Goal: Task Accomplishment & Management: Use online tool/utility

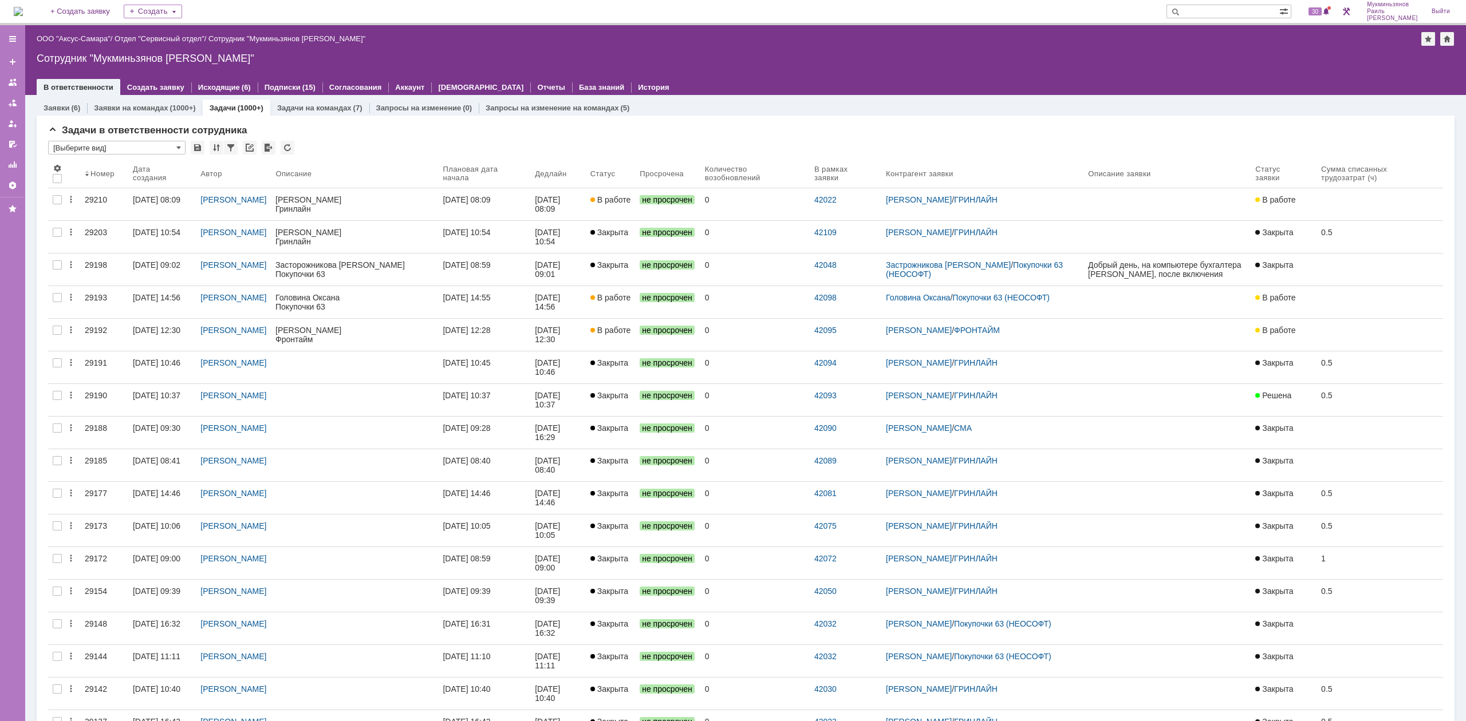
click at [240, 101] on div "Задачи (1000+)" at bounding box center [237, 108] width 68 height 17
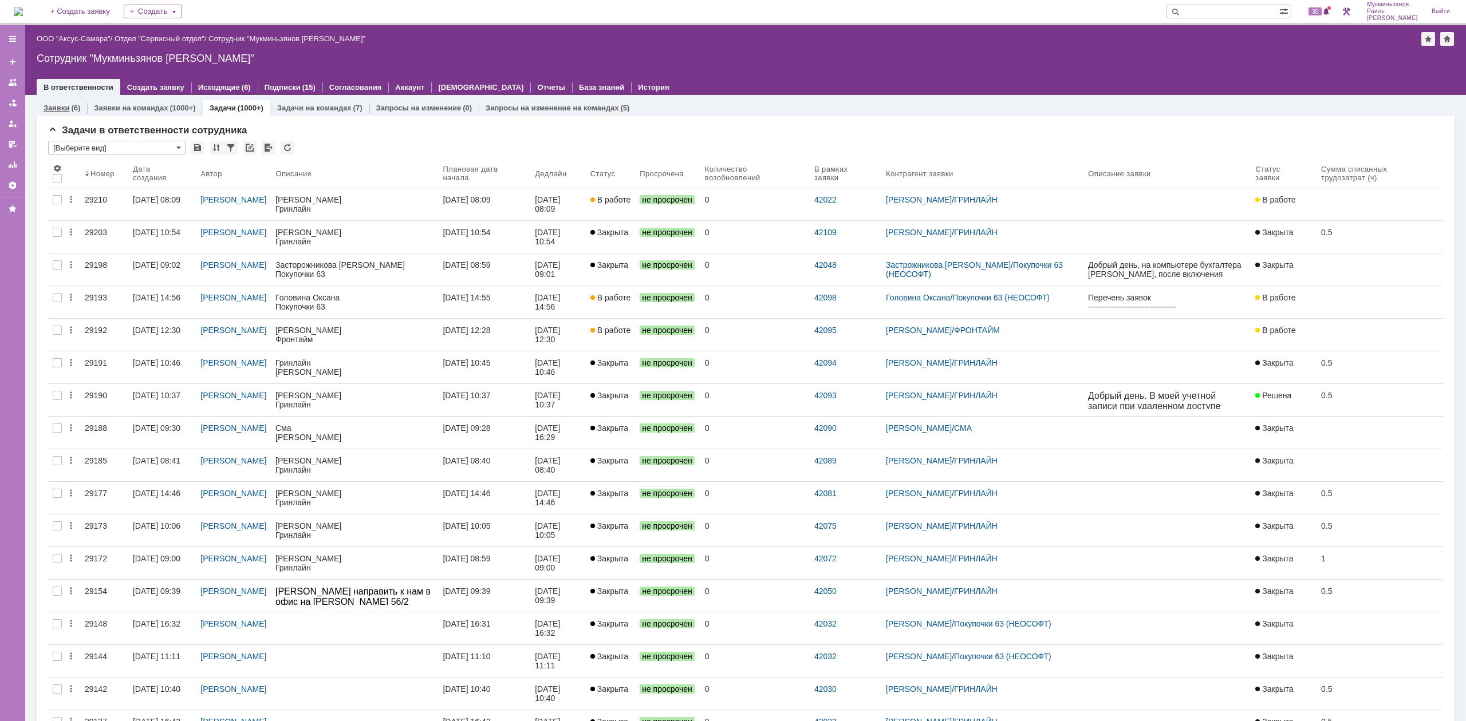
click at [48, 102] on div "Заявки (6)" at bounding box center [62, 108] width 50 height 17
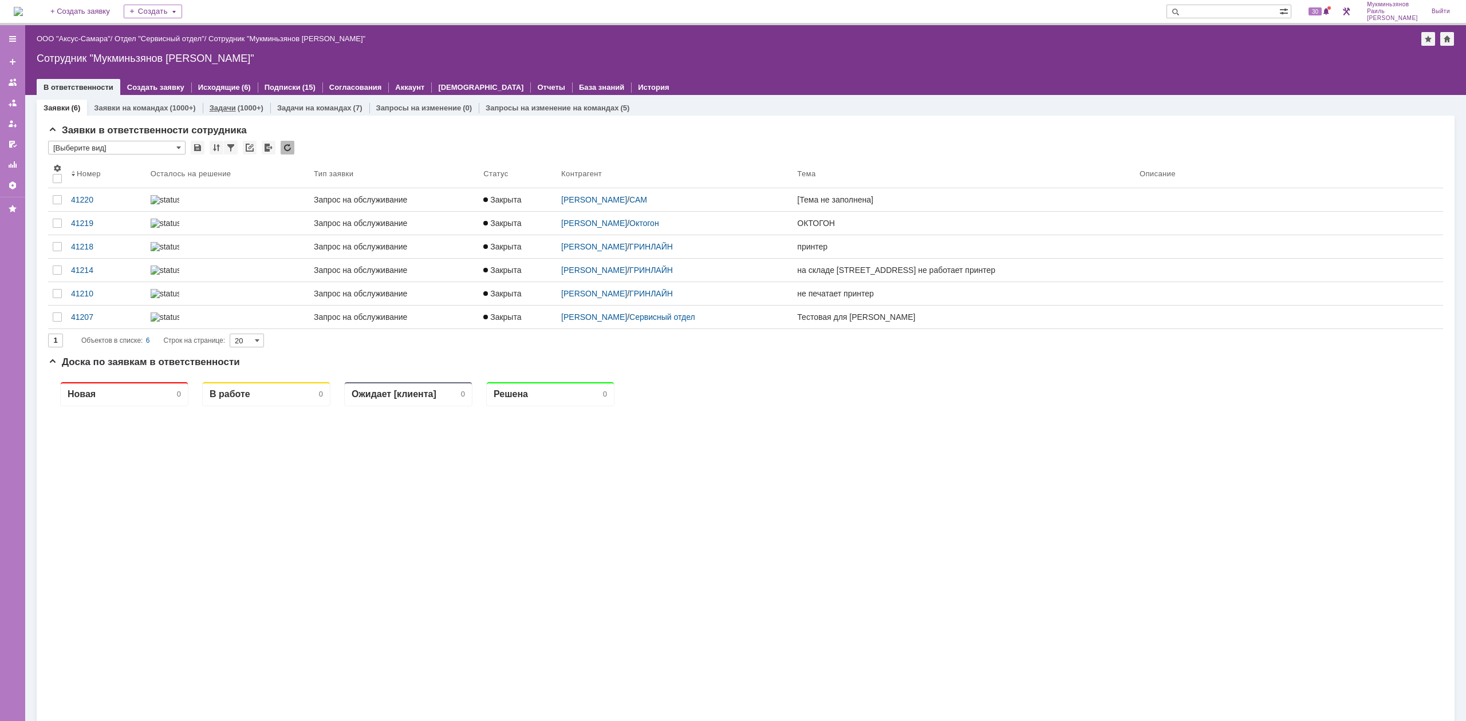
click at [238, 111] on div "(1000+)" at bounding box center [251, 108] width 26 height 9
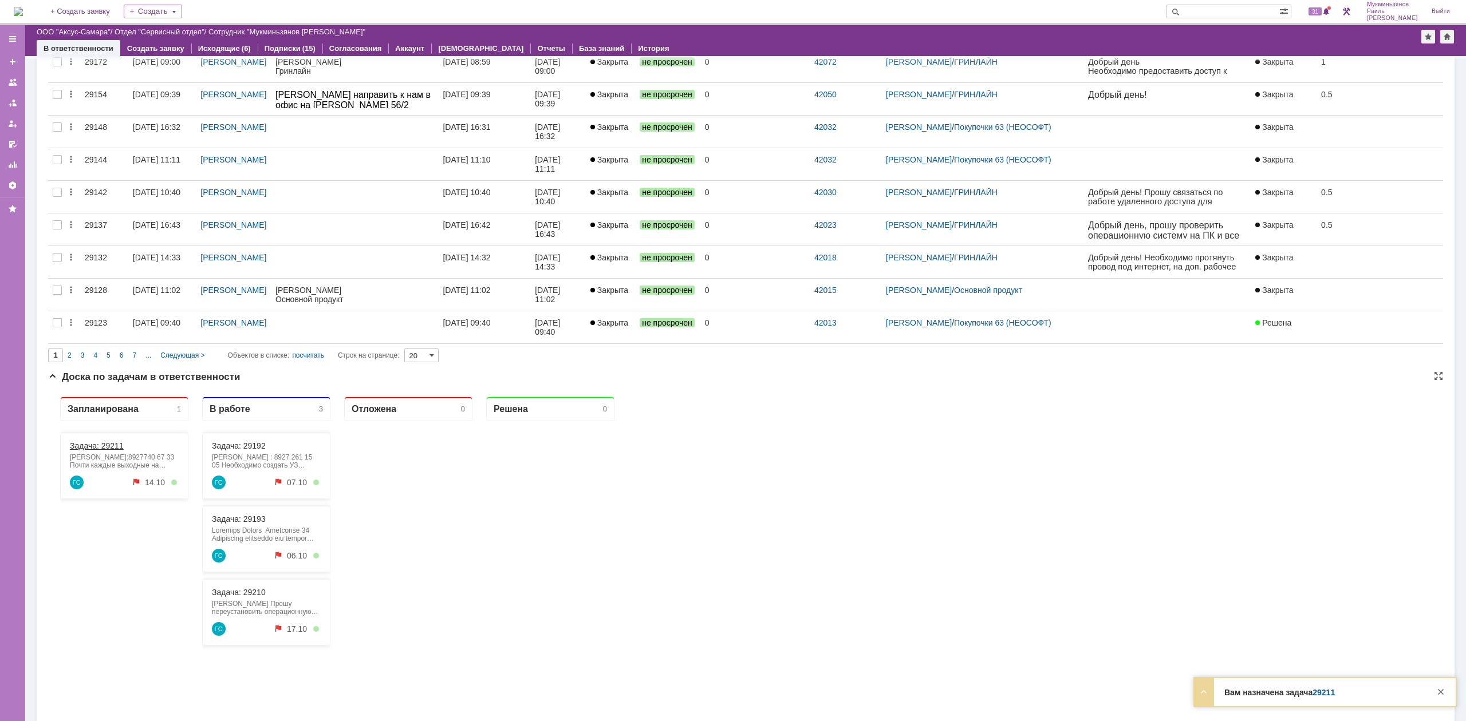
click at [120, 447] on link "Задача: 29211" at bounding box center [97, 445] width 54 height 9
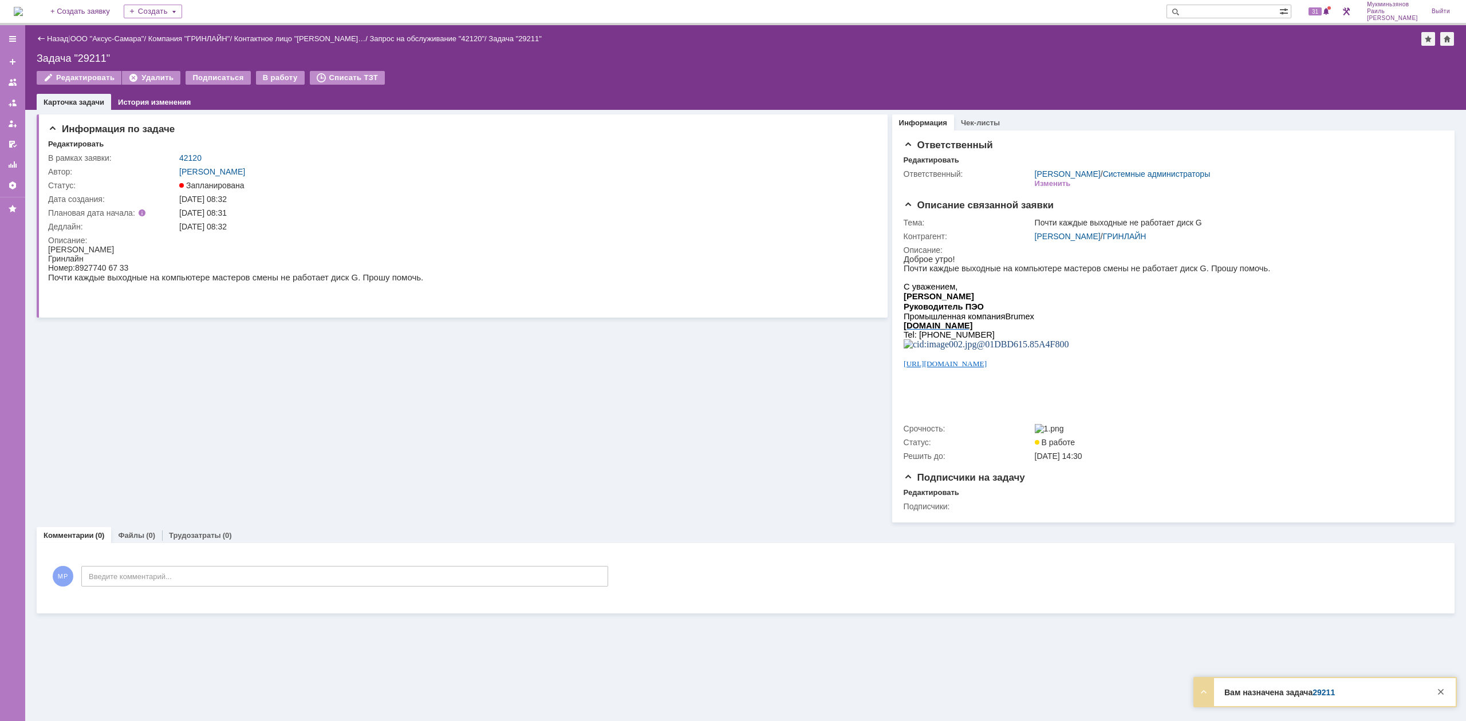
click at [270, 70] on div "Назад | ООО "Аксус-Самара" / Компания "ГРИНЛАЙН" / Контактное лицо "Самыкина Юл…" at bounding box center [745, 67] width 1441 height 85
click at [284, 83] on div "В работу" at bounding box center [280, 78] width 49 height 14
click at [283, 78] on div "В работу" at bounding box center [280, 78] width 49 height 14
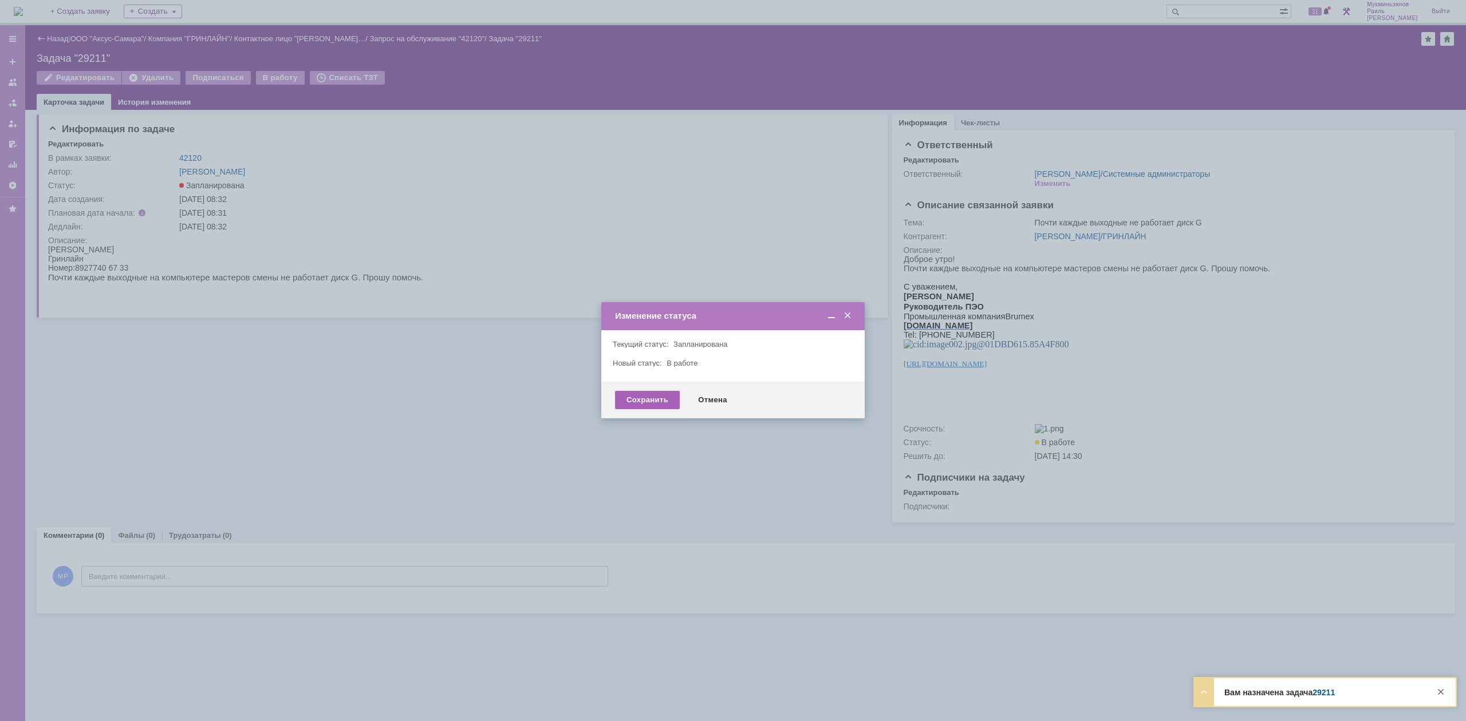
click at [656, 399] on div "Сохранить" at bounding box center [647, 400] width 65 height 18
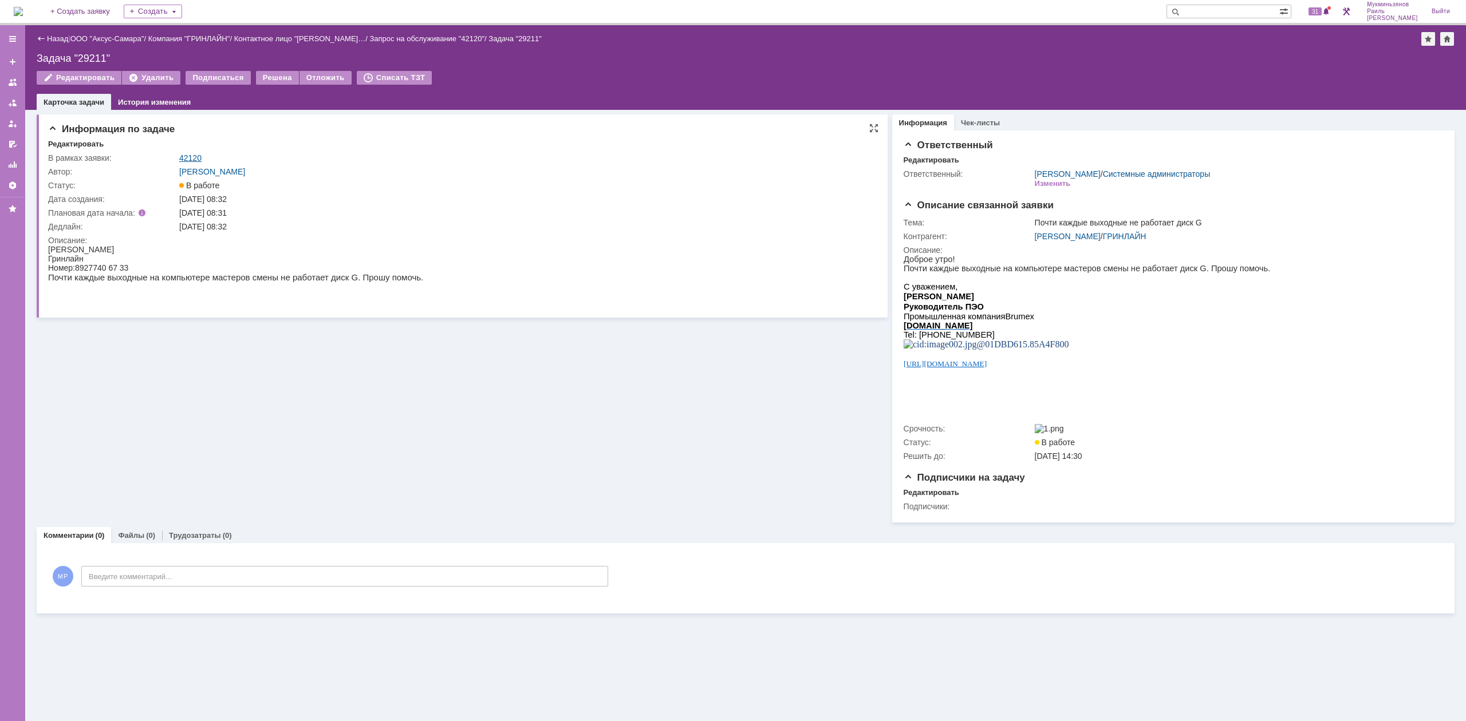
click at [196, 153] on link "42120" at bounding box center [190, 157] width 22 height 9
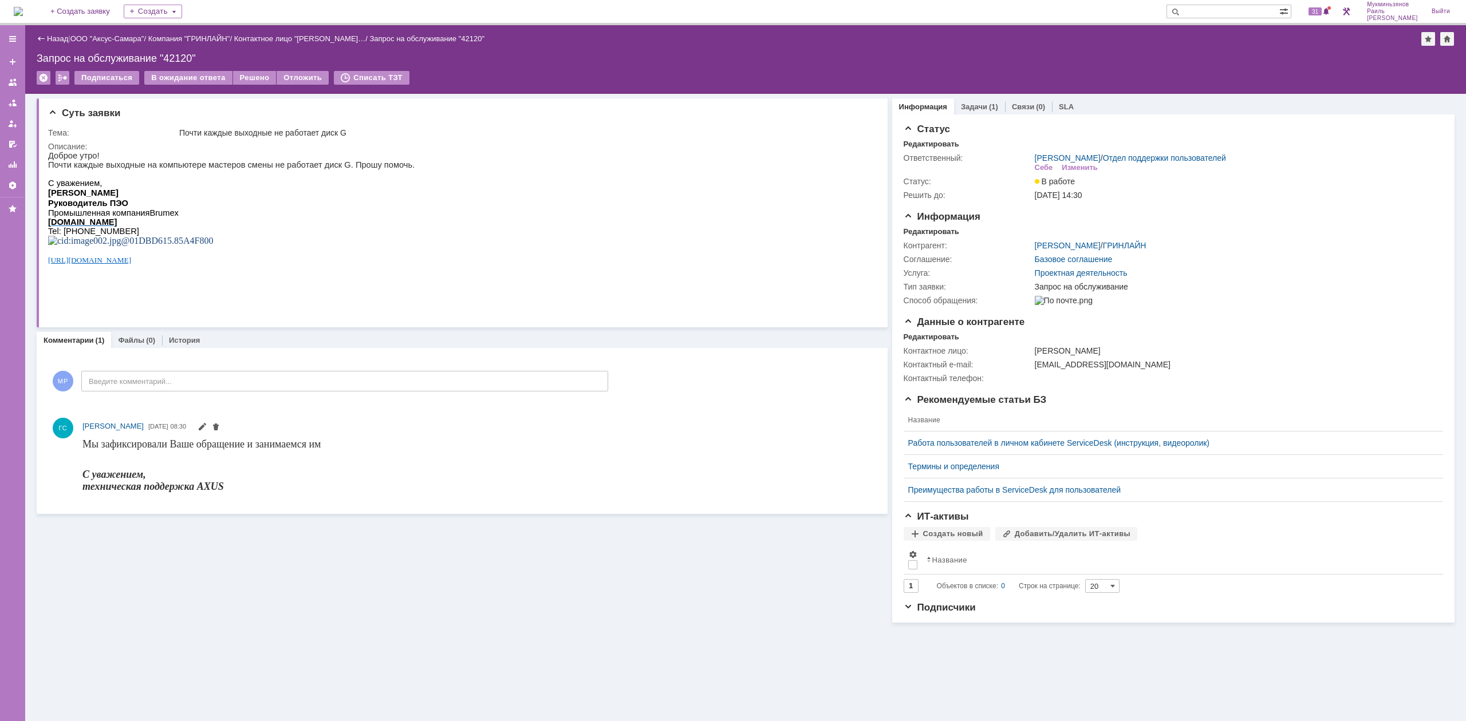
click at [23, 13] on img at bounding box center [18, 11] width 9 height 9
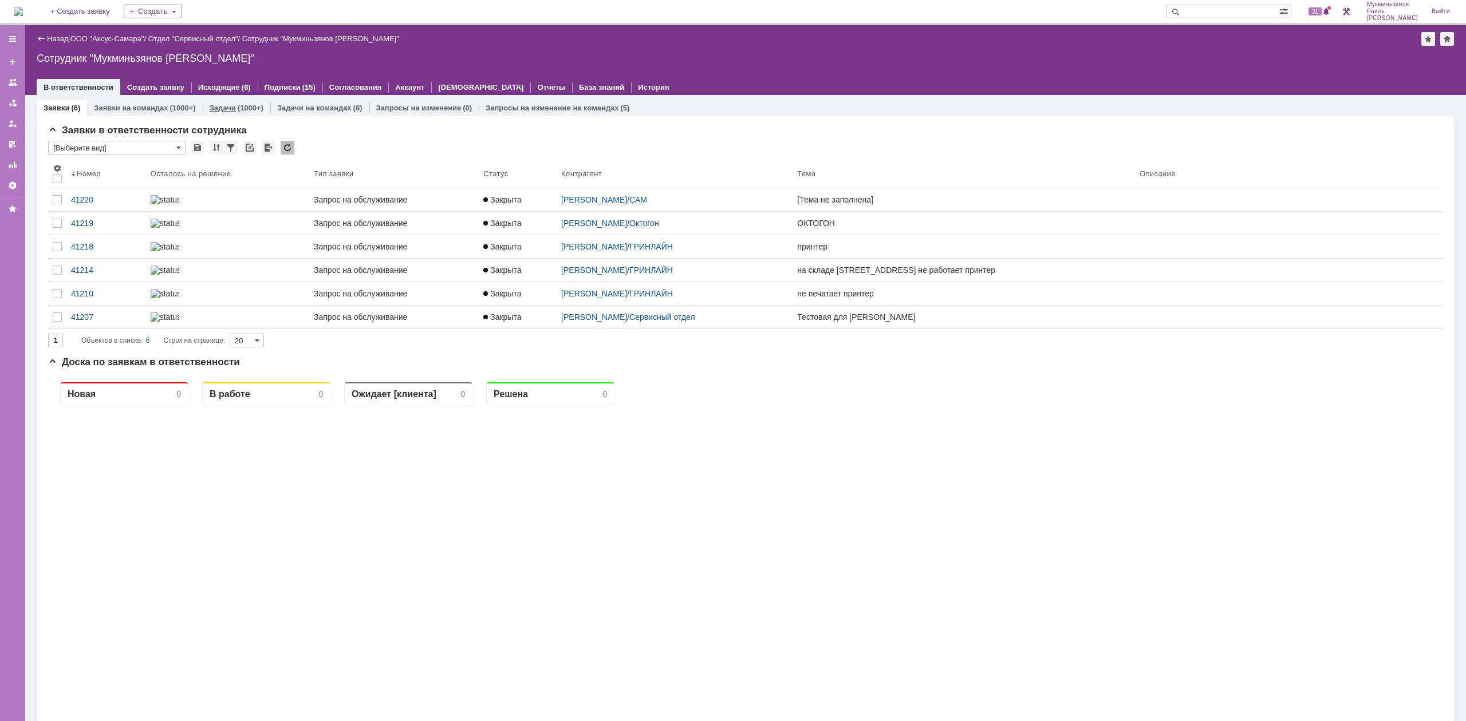
click at [238, 112] on div "Задачи (1000+)" at bounding box center [237, 108] width 68 height 17
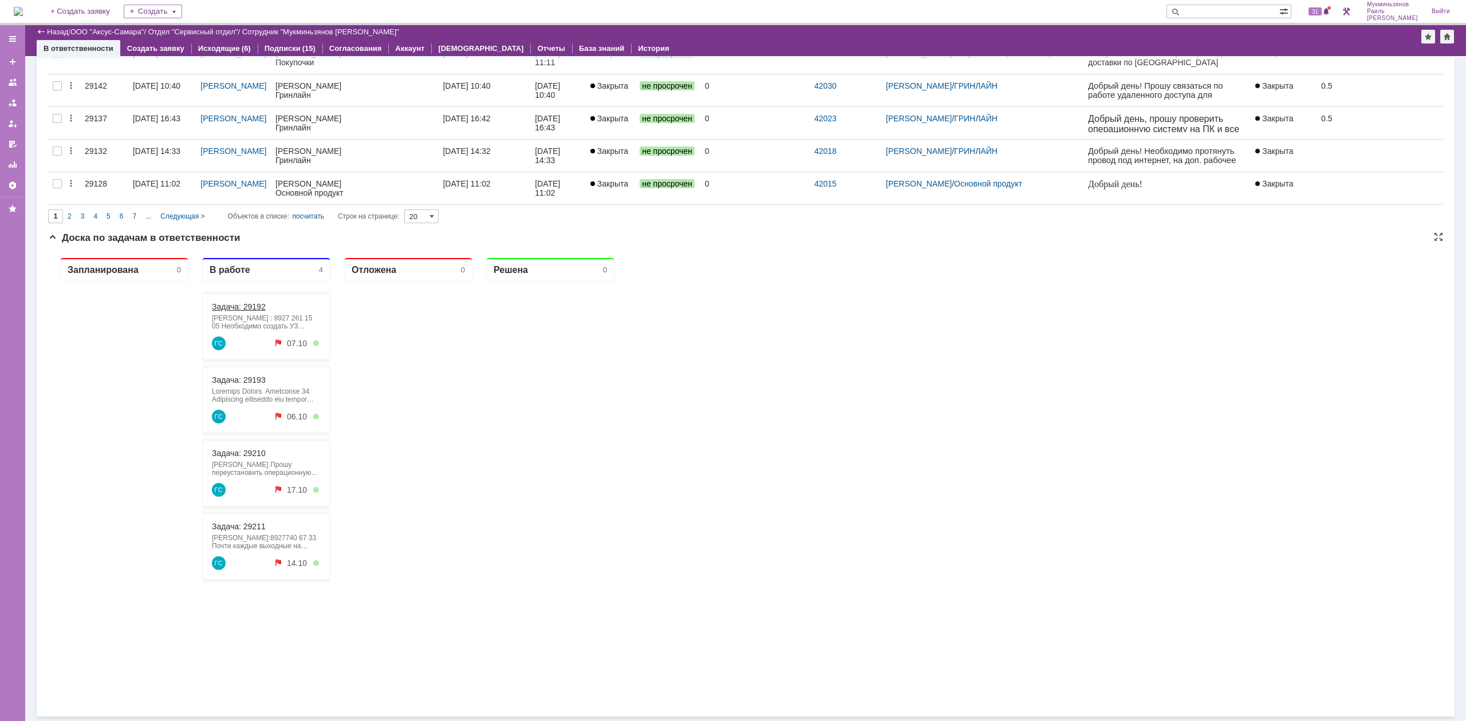
click at [237, 308] on link "Задача: 29192" at bounding box center [239, 306] width 54 height 9
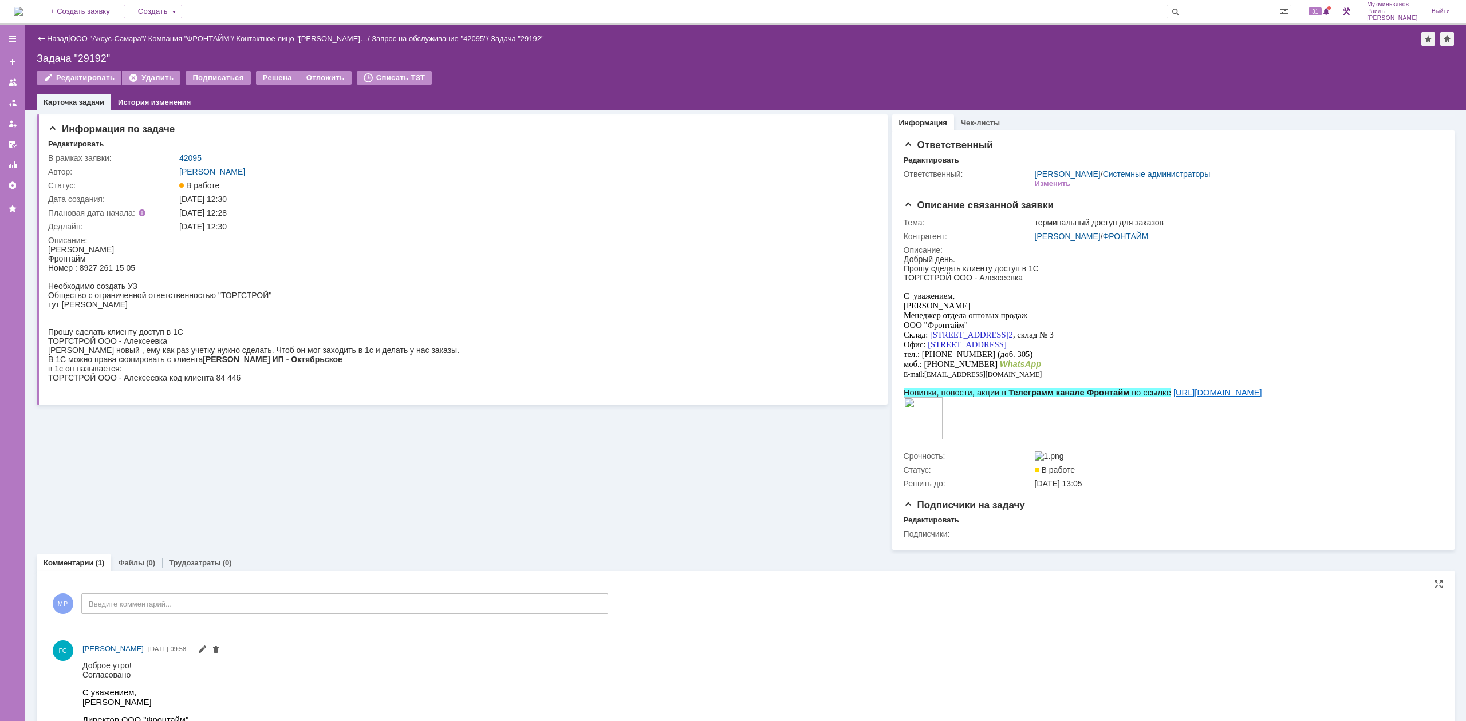
drag, startPoint x: 310, startPoint y: 630, endPoint x: 317, endPoint y: 621, distance: 11.1
click at [311, 629] on div "МР Введите комментарий..." at bounding box center [328, 605] width 560 height 53
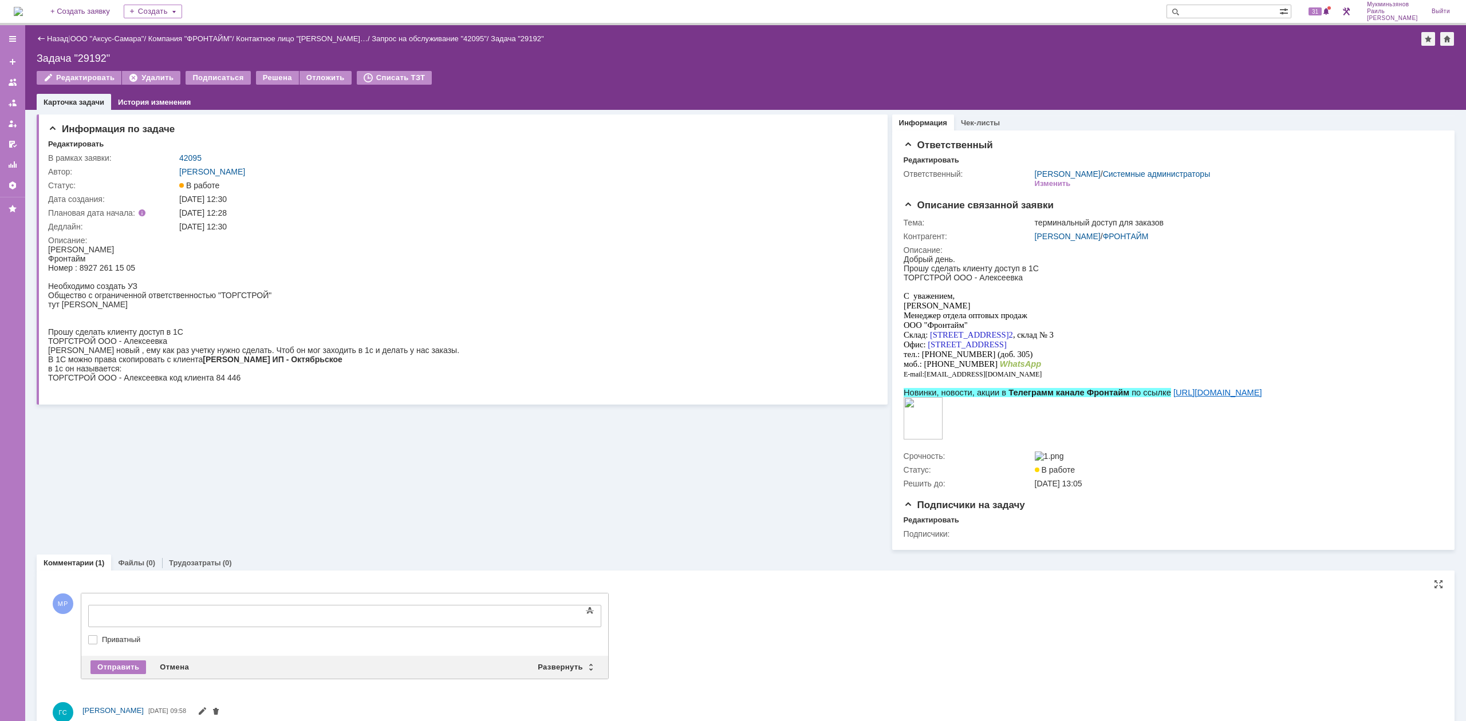
click at [263, 618] on div at bounding box center [181, 614] width 163 height 9
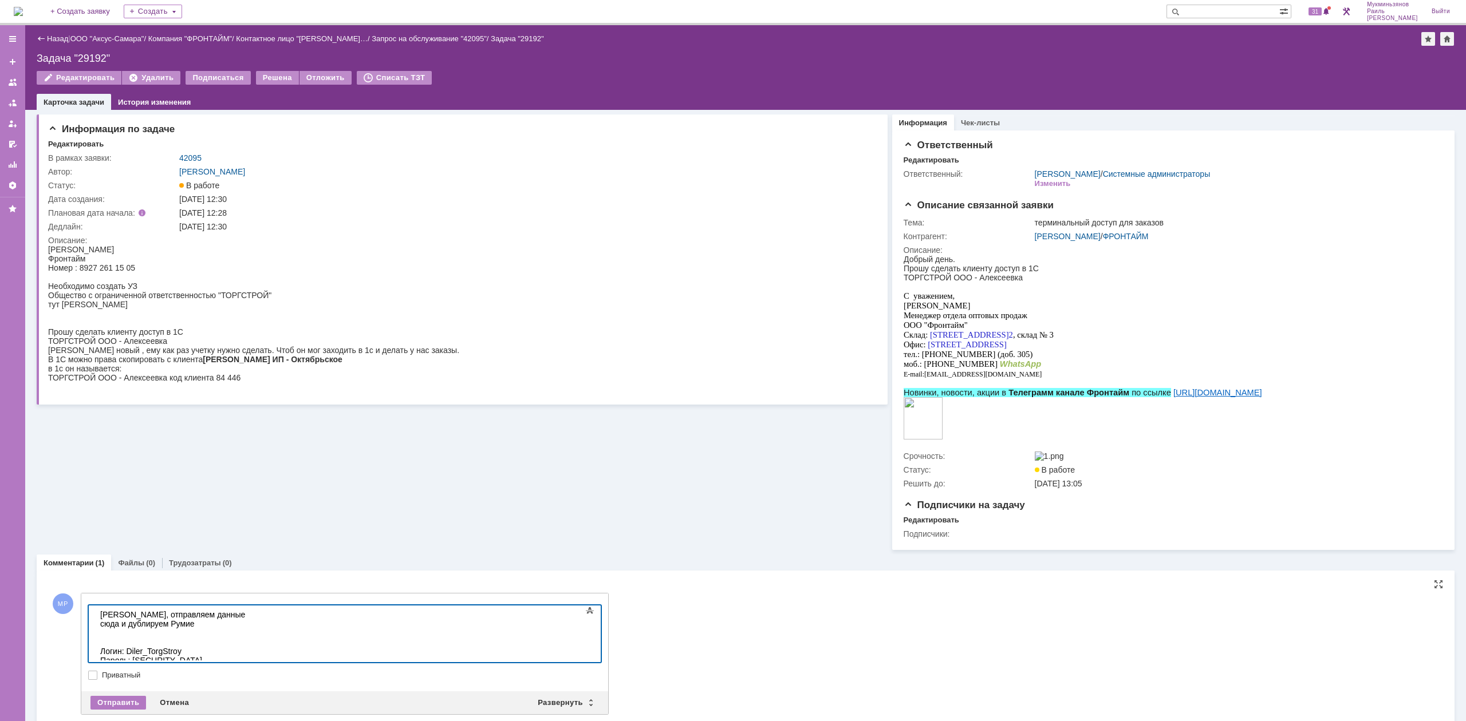
scroll to position [407, 5]
click at [143, 628] on div "Создали диллера, отправляем данные сюда и дублируем Румие" at bounding box center [181, 628] width 163 height 37
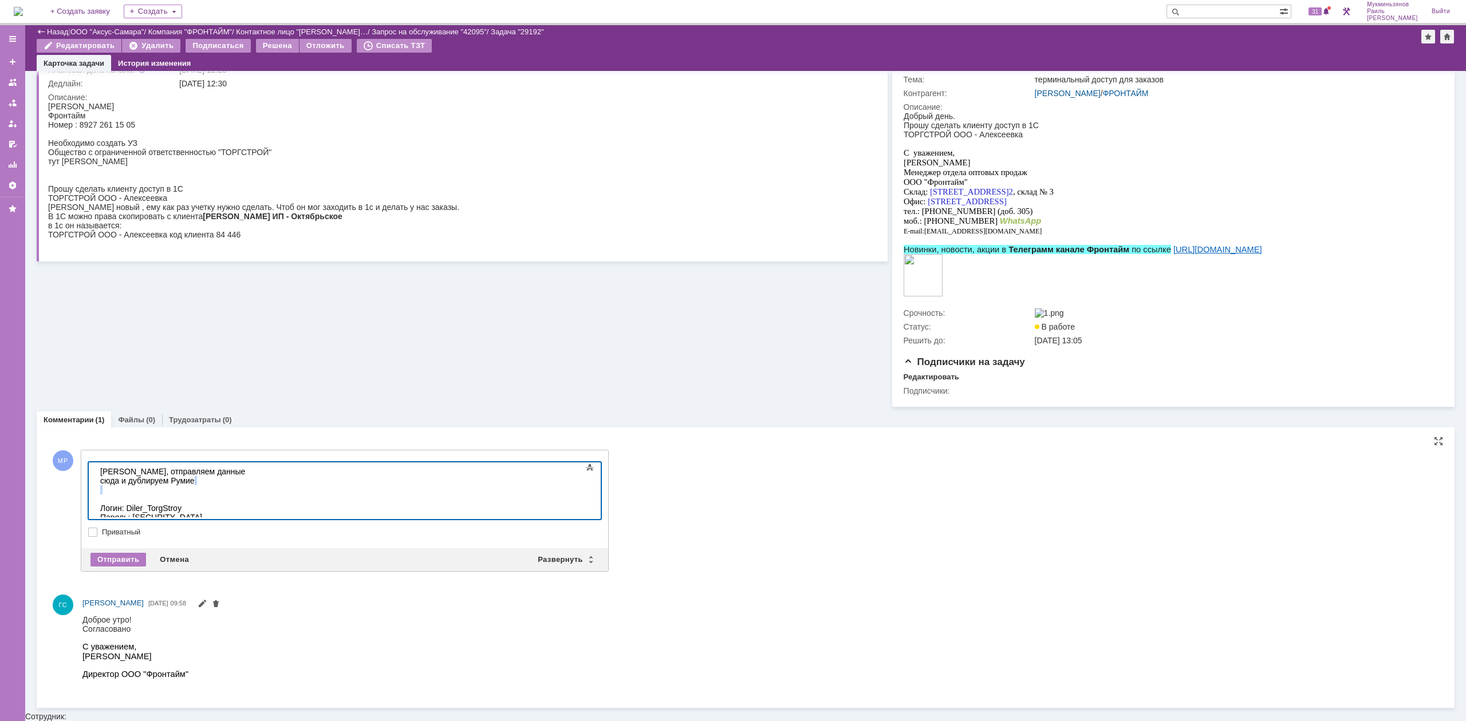
scroll to position [99, 0]
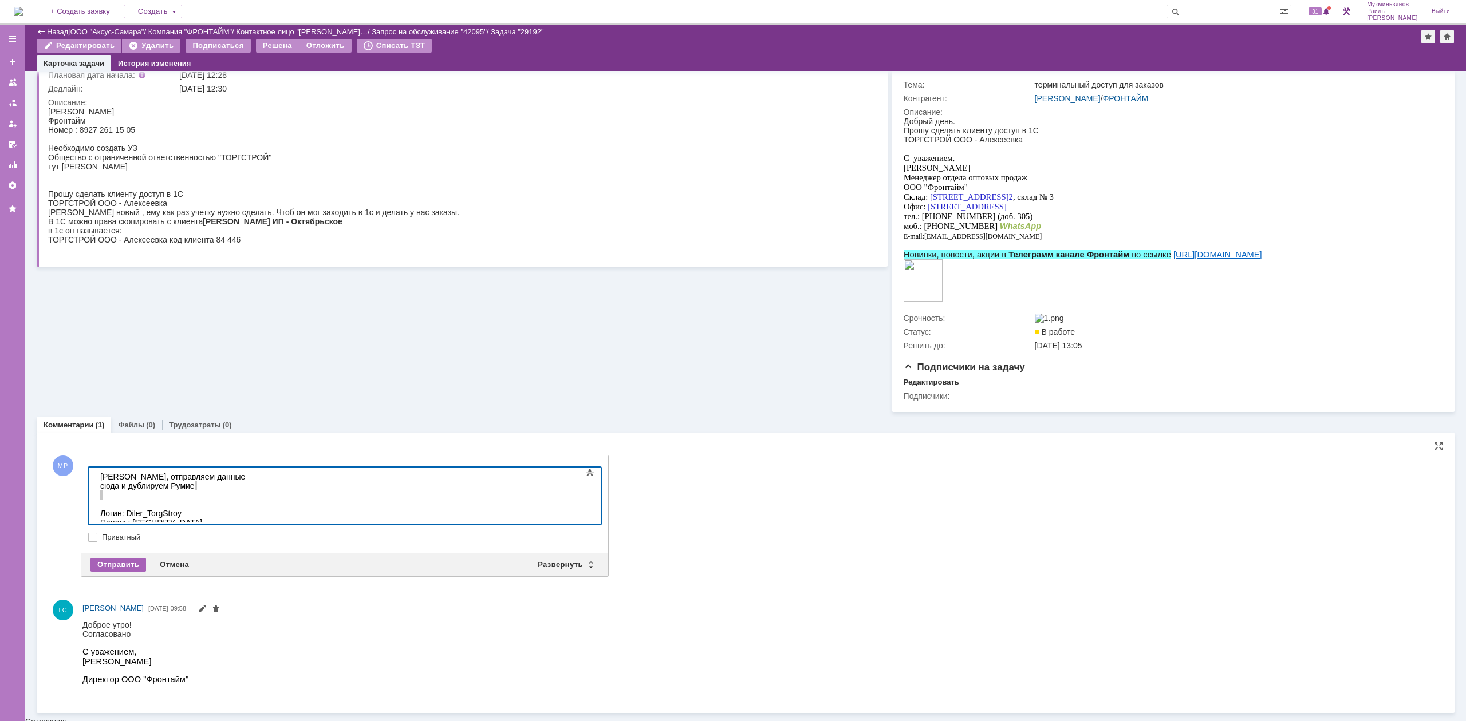
click at [113, 569] on div "Отправить" at bounding box center [118, 565] width 56 height 14
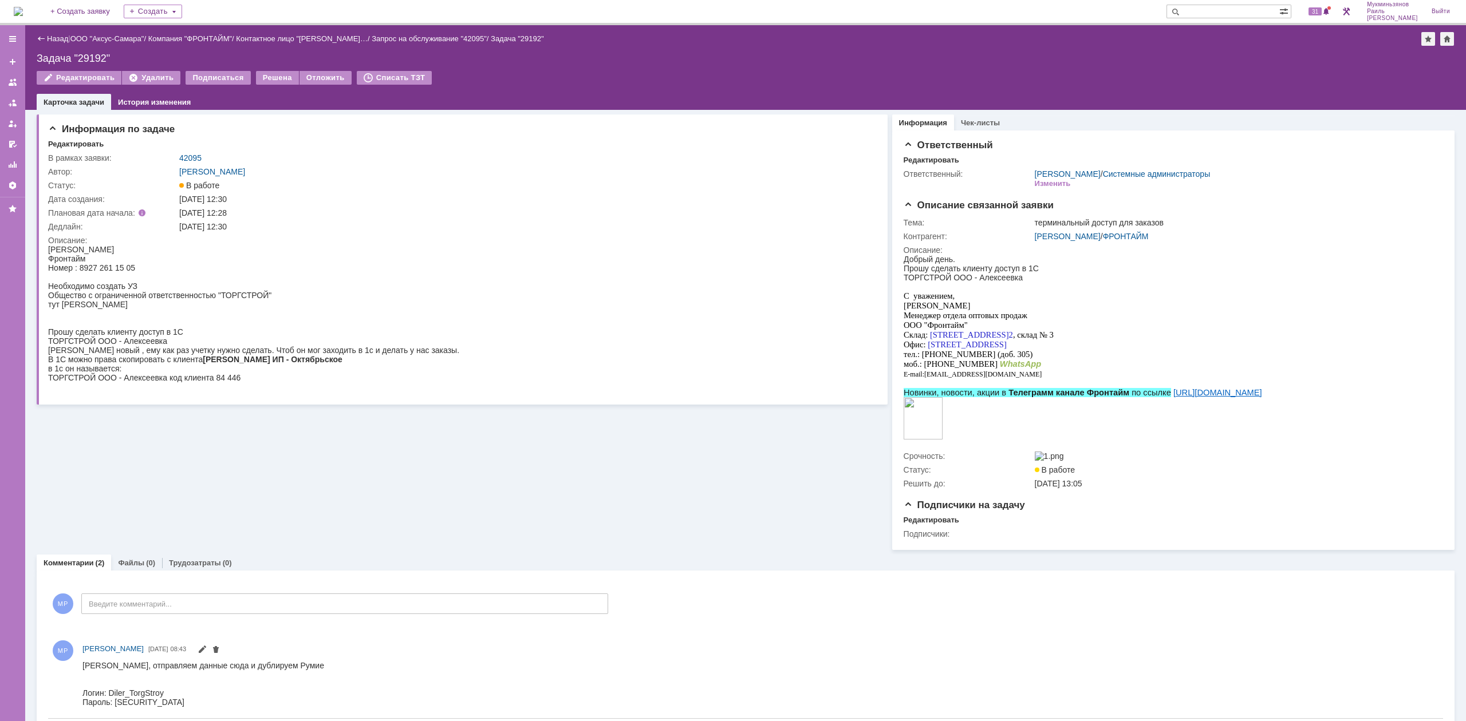
scroll to position [0, 0]
click at [261, 78] on div "Решена" at bounding box center [277, 78] width 43 height 14
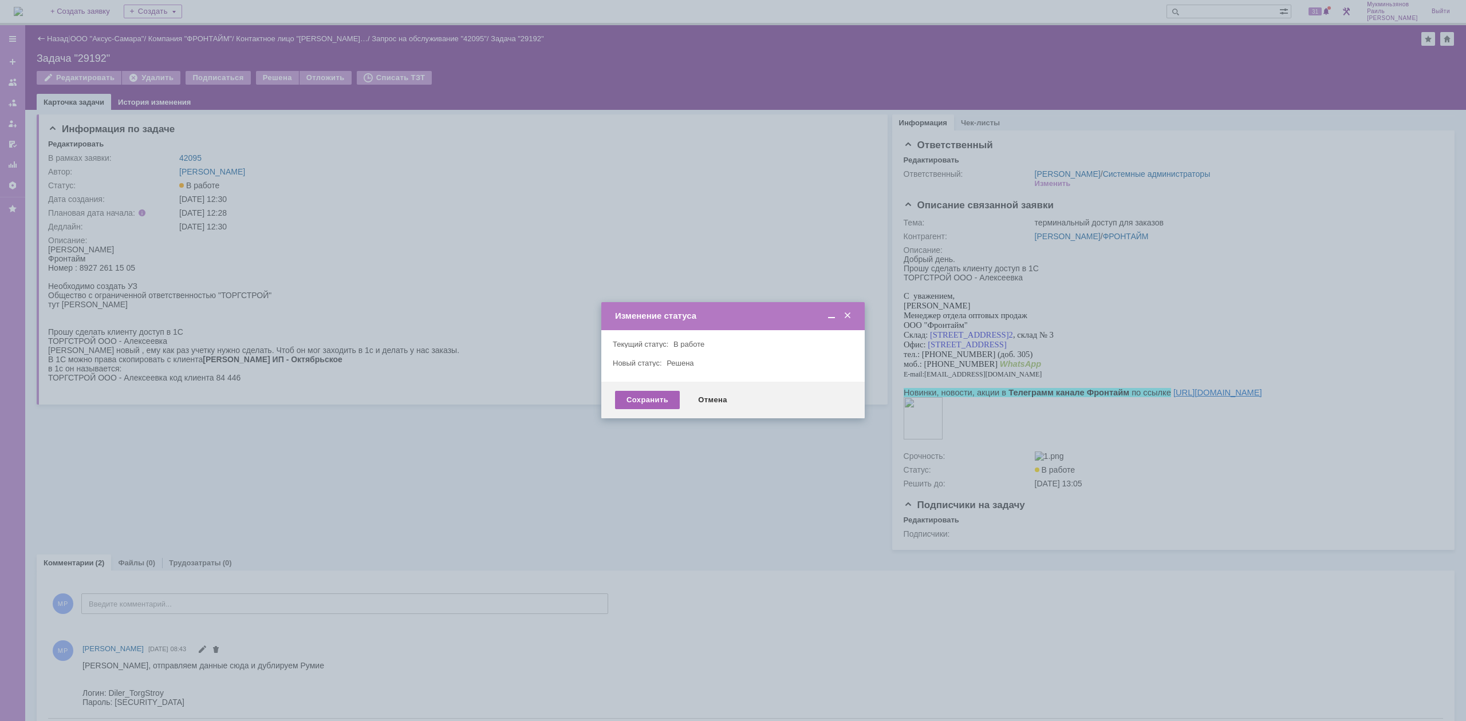
click at [653, 399] on div "Сохранить" at bounding box center [647, 400] width 65 height 18
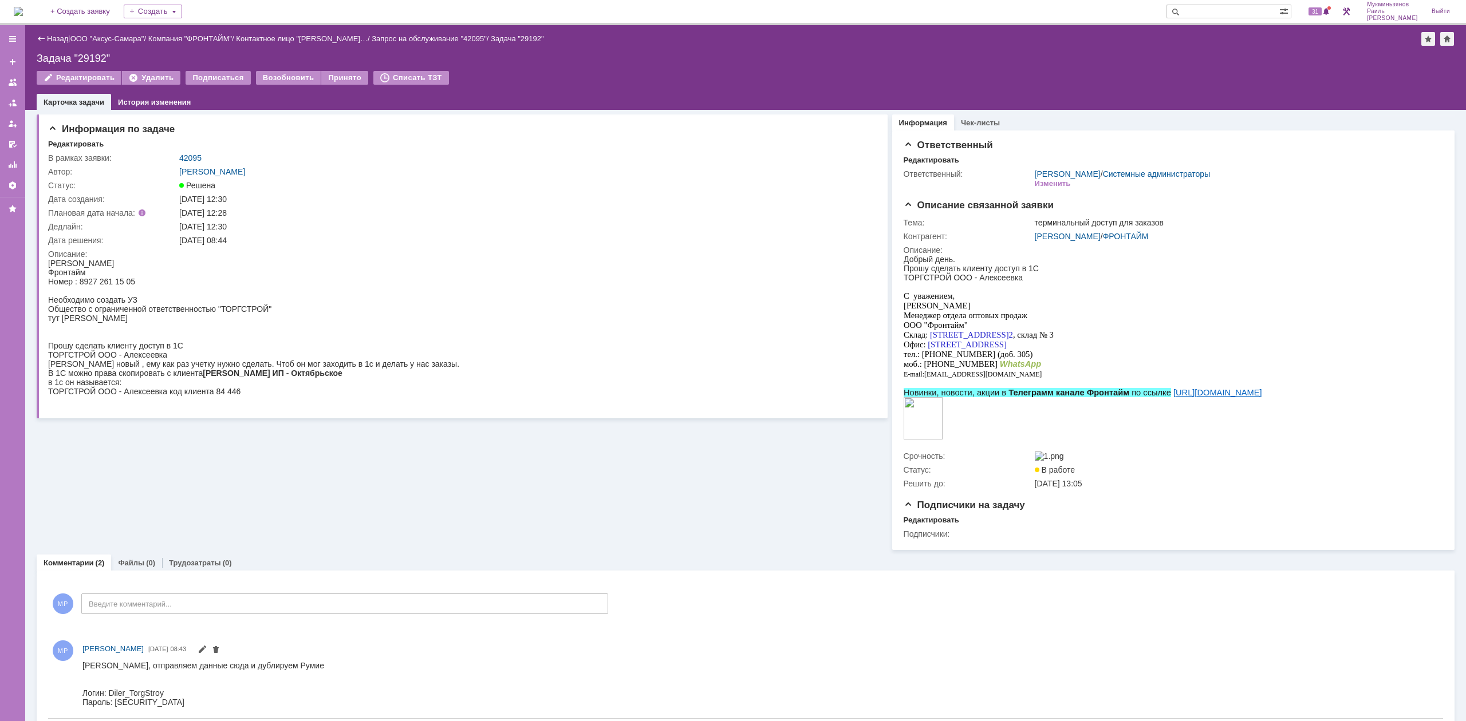
click at [23, 8] on img at bounding box center [18, 11] width 9 height 9
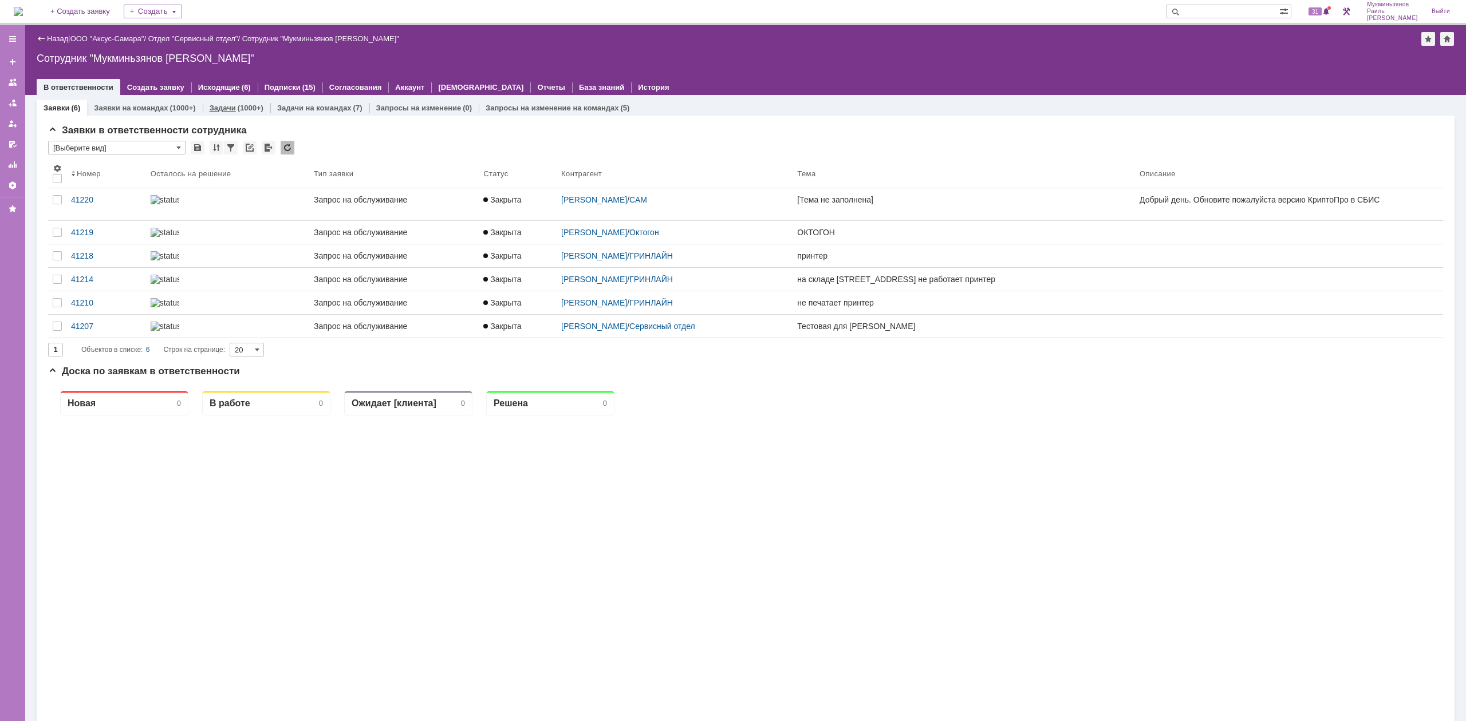
click at [210, 113] on div "Задачи (1000+)" at bounding box center [237, 108] width 68 height 17
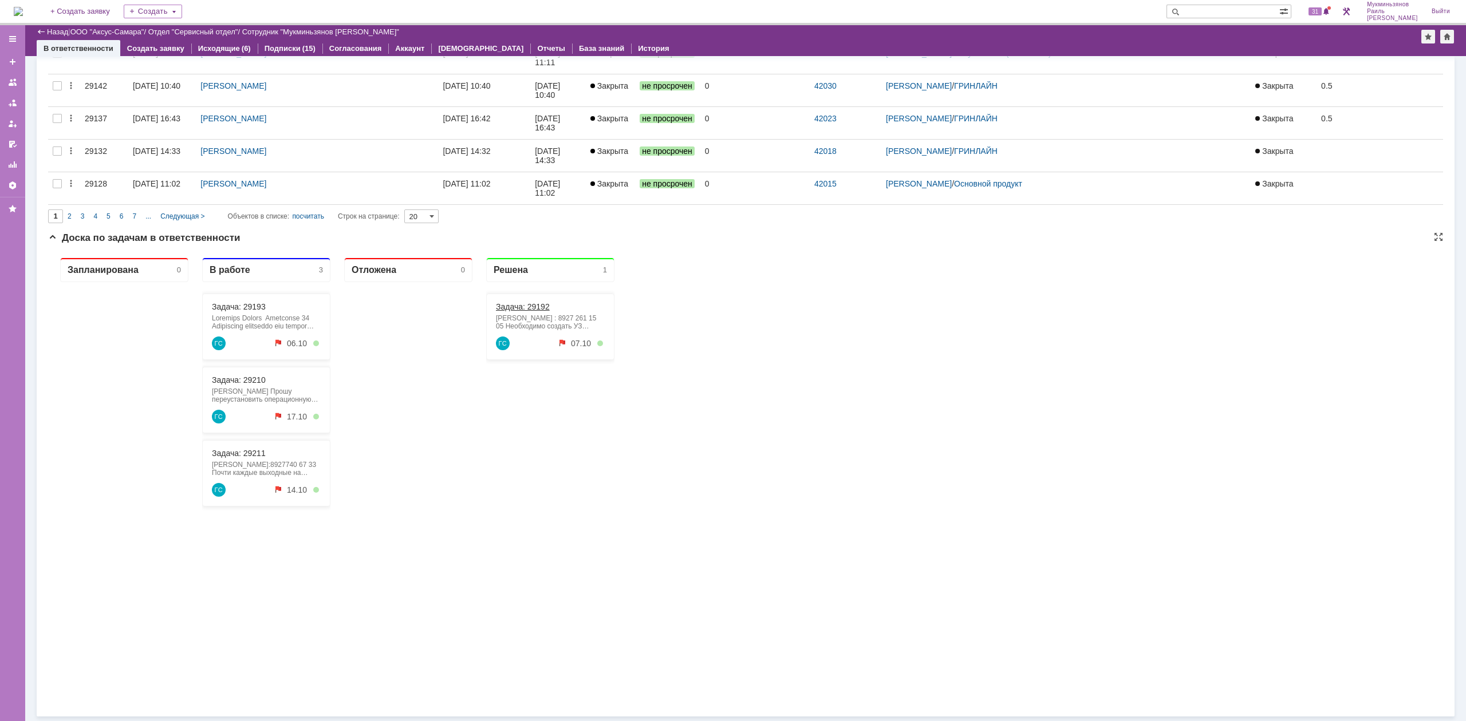
click at [525, 307] on link "Задача: 29192" at bounding box center [523, 306] width 54 height 9
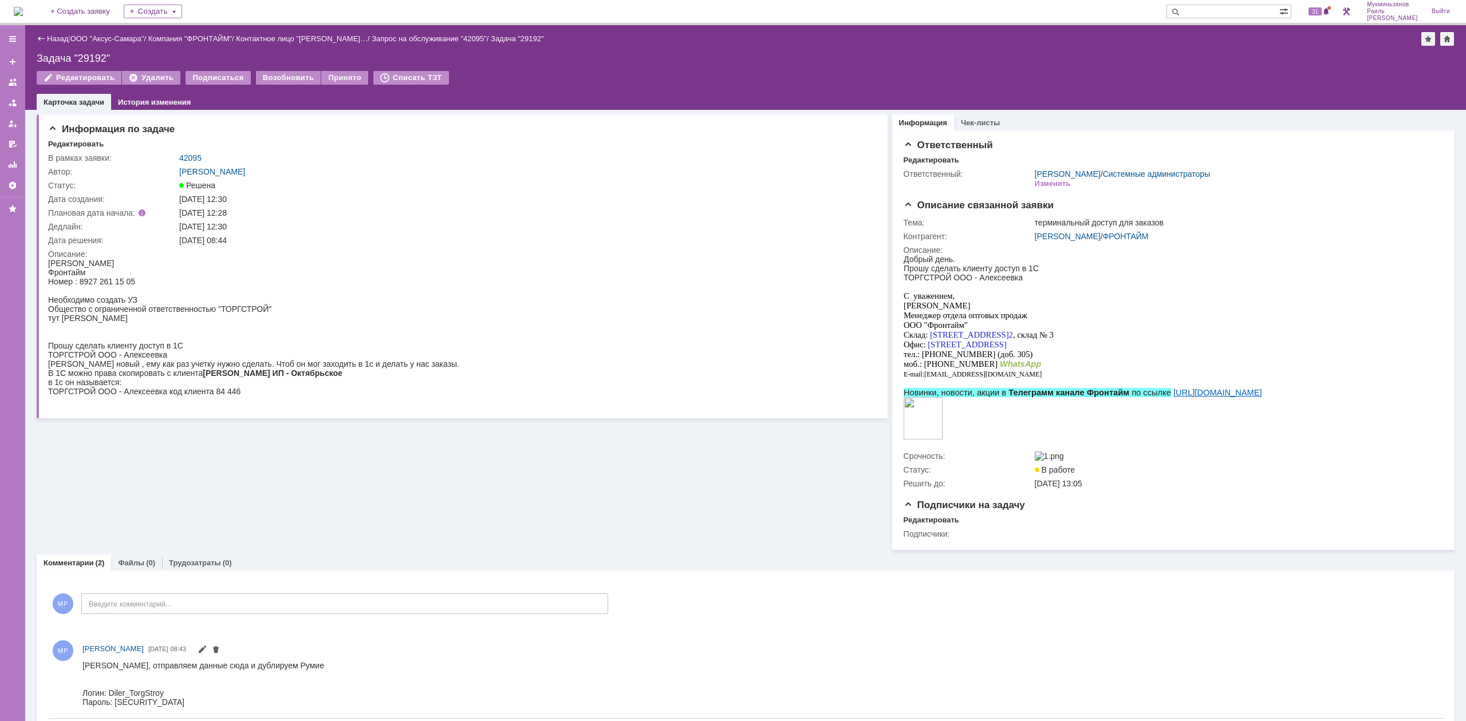
click at [23, 14] on img at bounding box center [18, 11] width 9 height 9
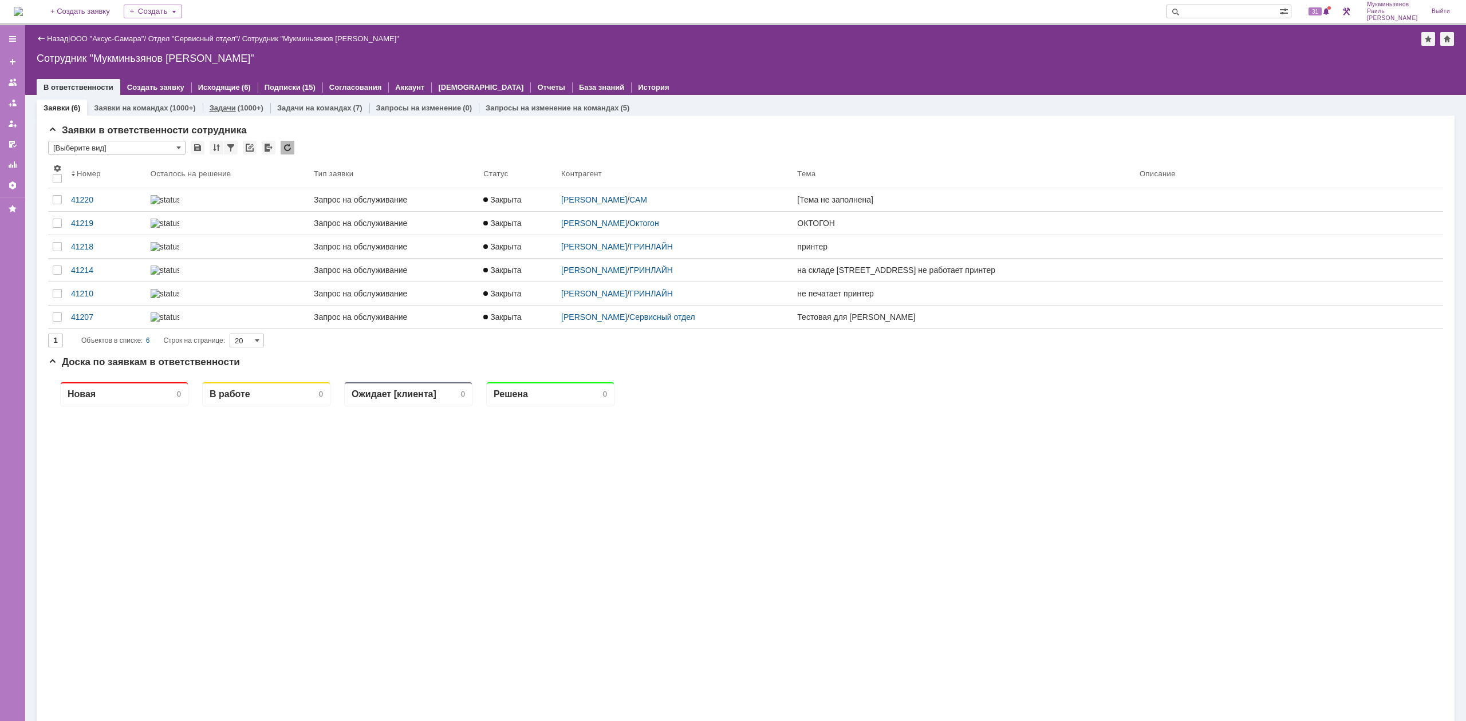
click at [211, 109] on link "Задачи" at bounding box center [223, 108] width 26 height 9
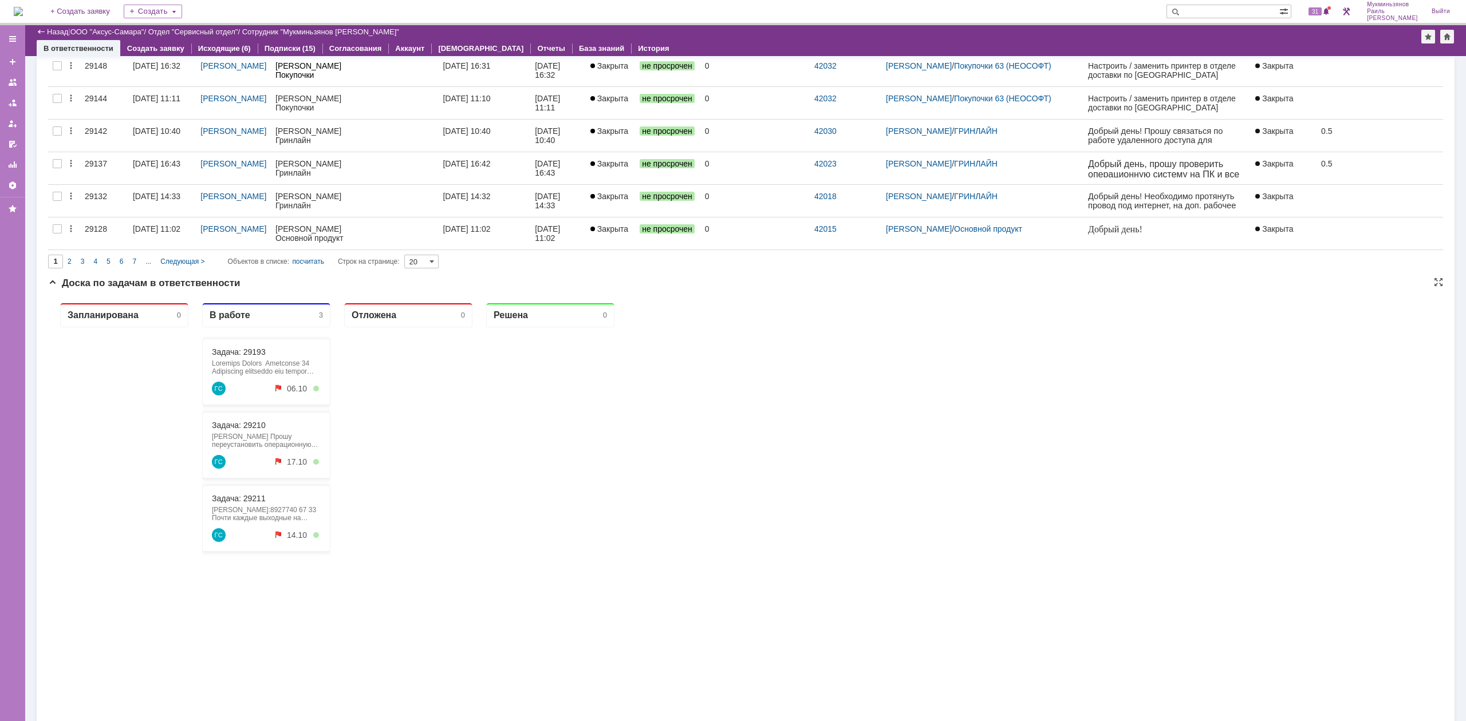
scroll to position [601, 0]
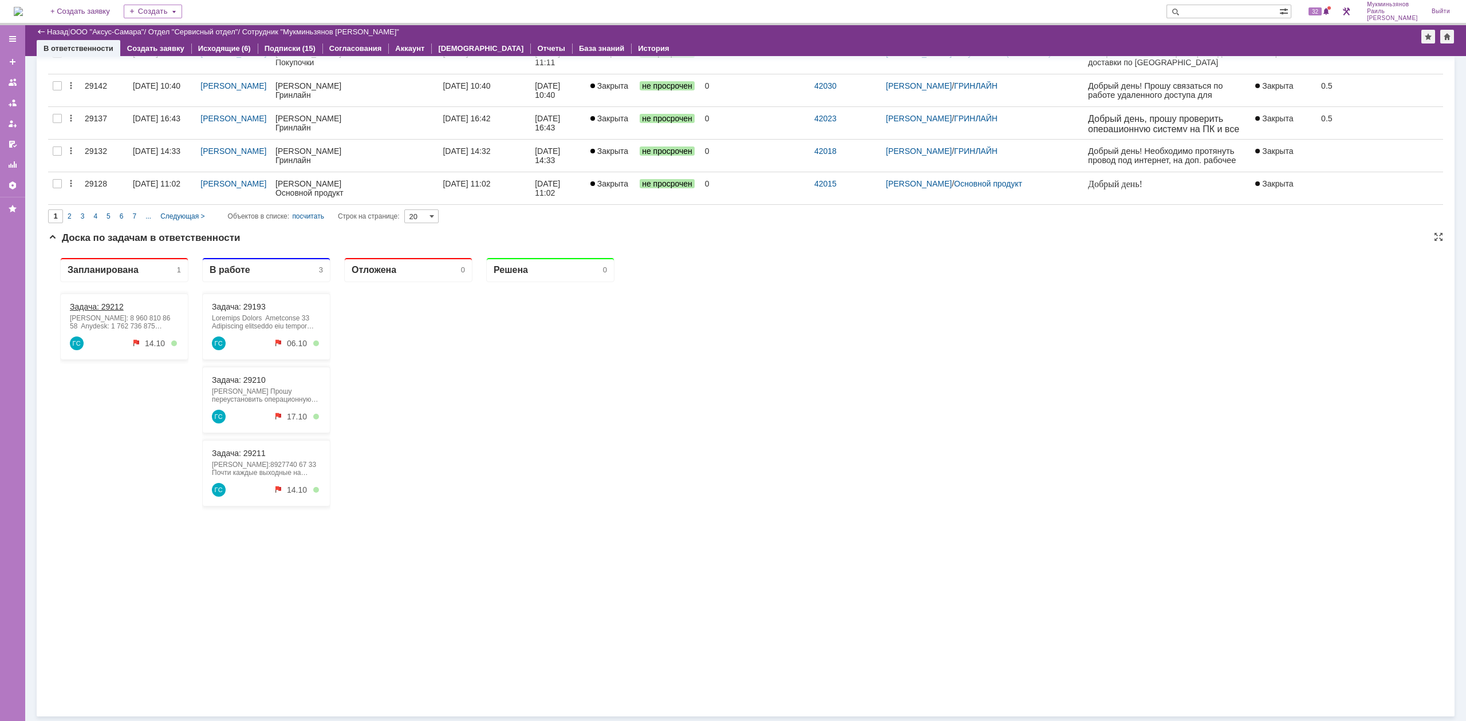
click at [98, 302] on link "Задача: 29212" at bounding box center [97, 306] width 54 height 9
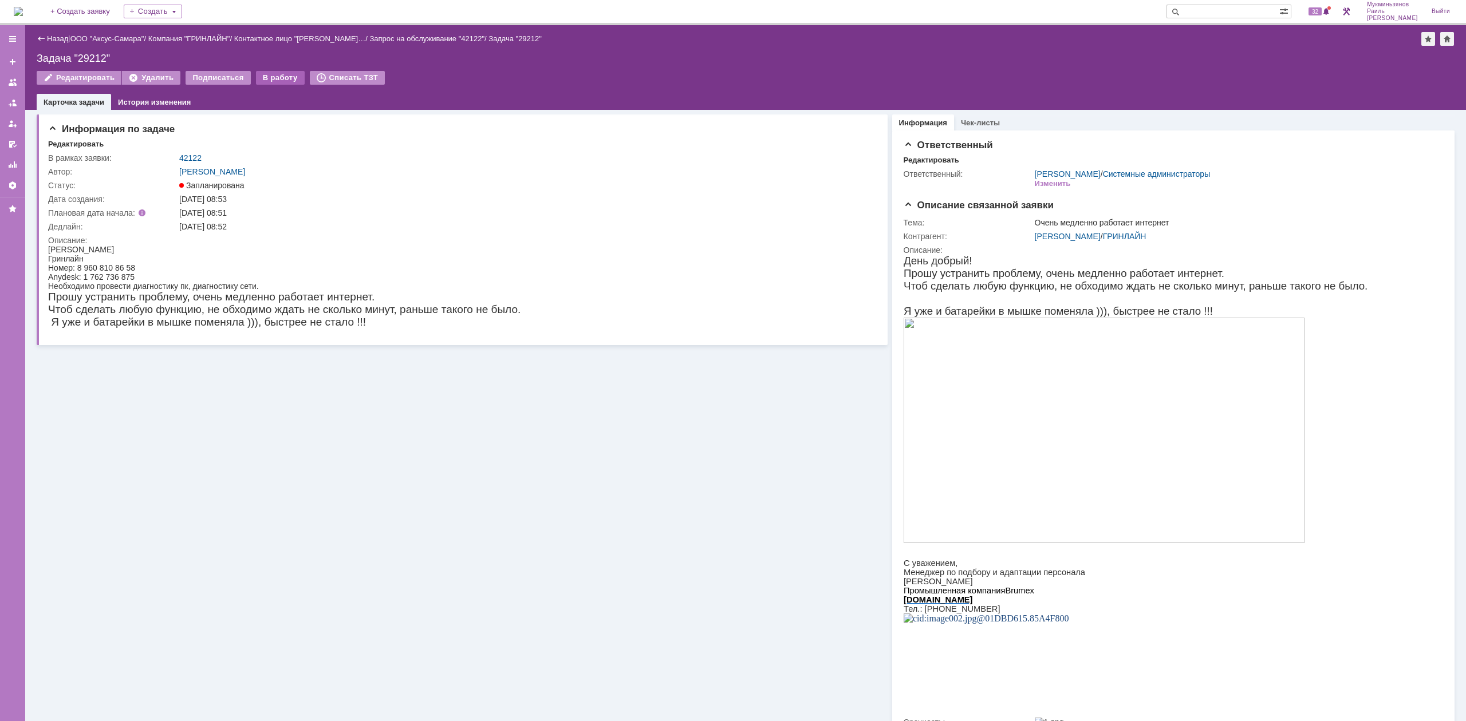
click at [275, 83] on td "В работу" at bounding box center [280, 78] width 49 height 15
click at [277, 73] on div "В работу" at bounding box center [280, 78] width 49 height 14
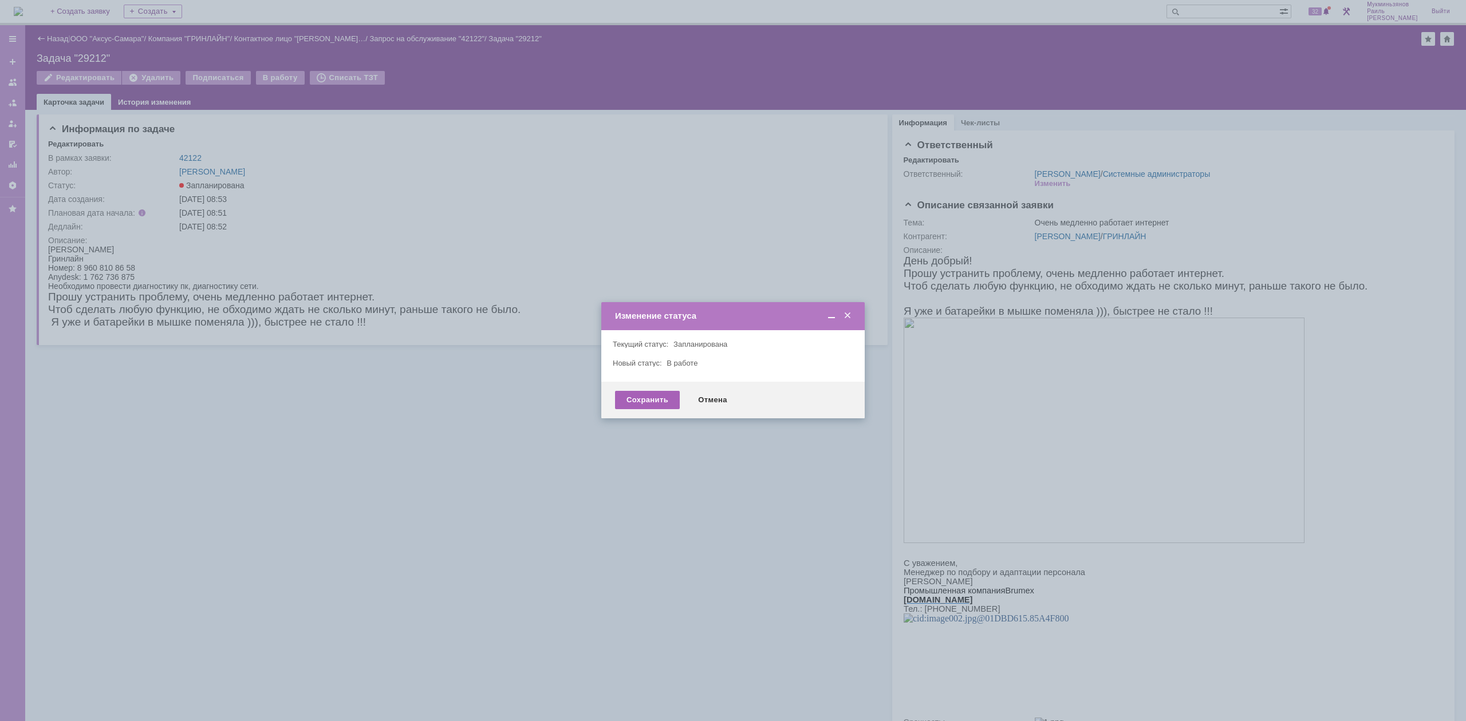
click at [637, 395] on div "Сохранить" at bounding box center [647, 400] width 65 height 18
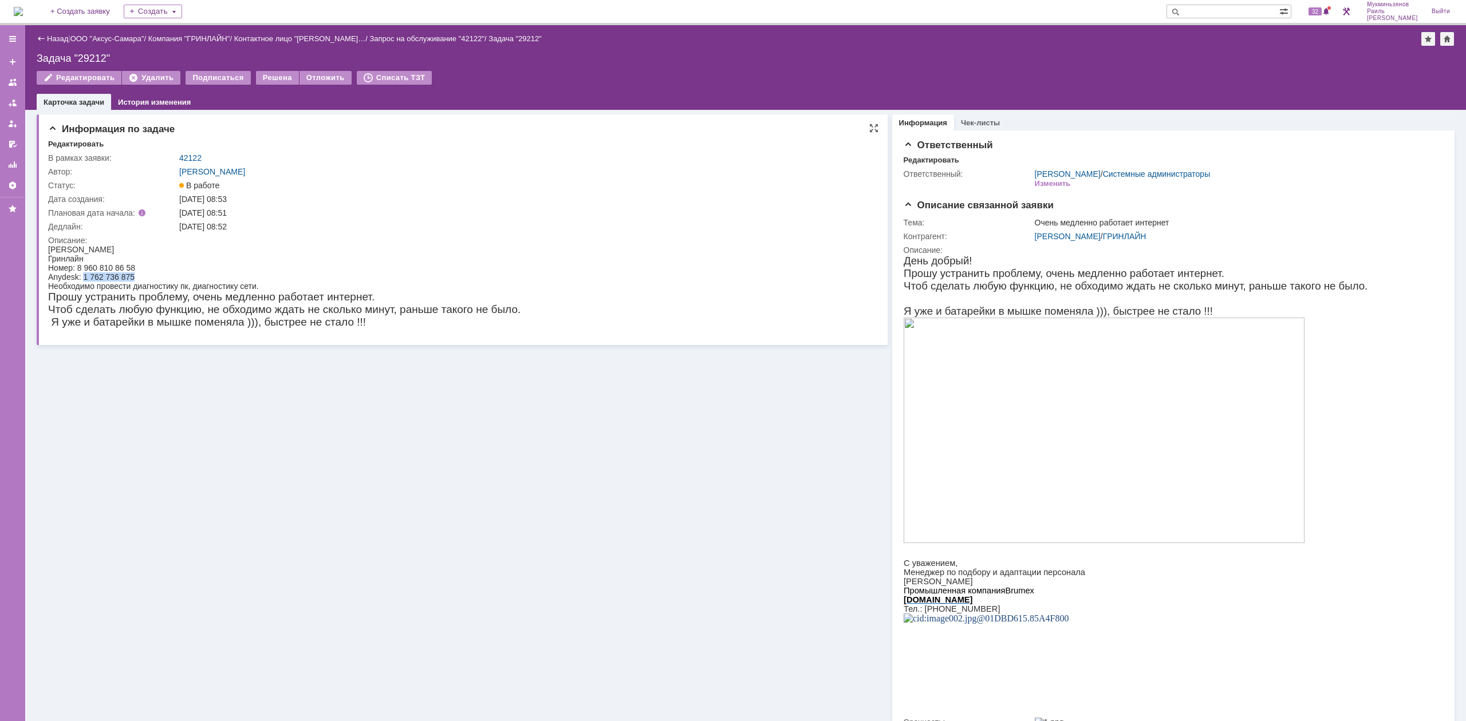
drag, startPoint x: 82, startPoint y: 276, endPoint x: 139, endPoint y: 273, distance: 56.2
click at [154, 273] on div "Anydesk: 1 762 736 875" at bounding box center [284, 277] width 472 height 9
copy div "1 762 736 875"
click at [23, 16] on img at bounding box center [18, 11] width 9 height 9
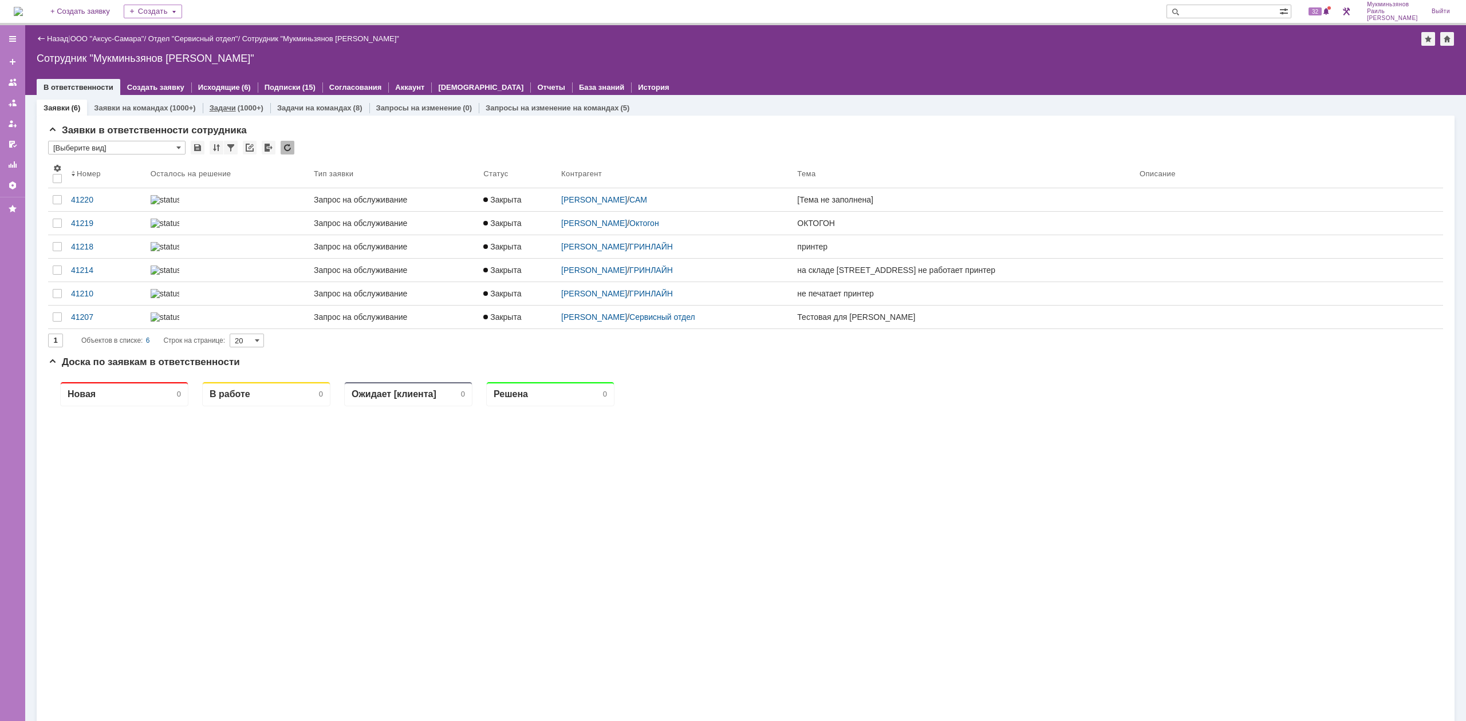
click at [234, 104] on div "Задачи (1000+)" at bounding box center [237, 107] width 54 height 7
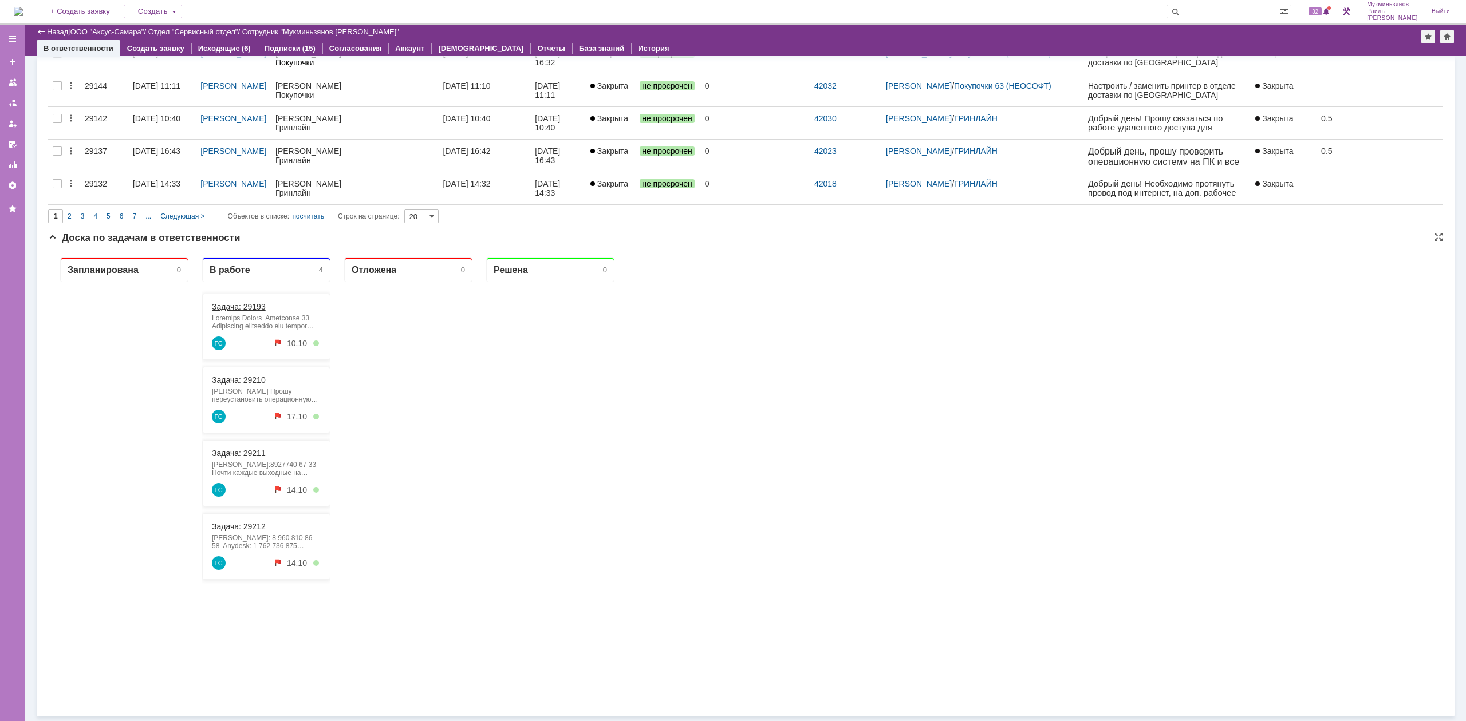
click at [254, 305] on link "Задача: 29193" at bounding box center [239, 306] width 54 height 9
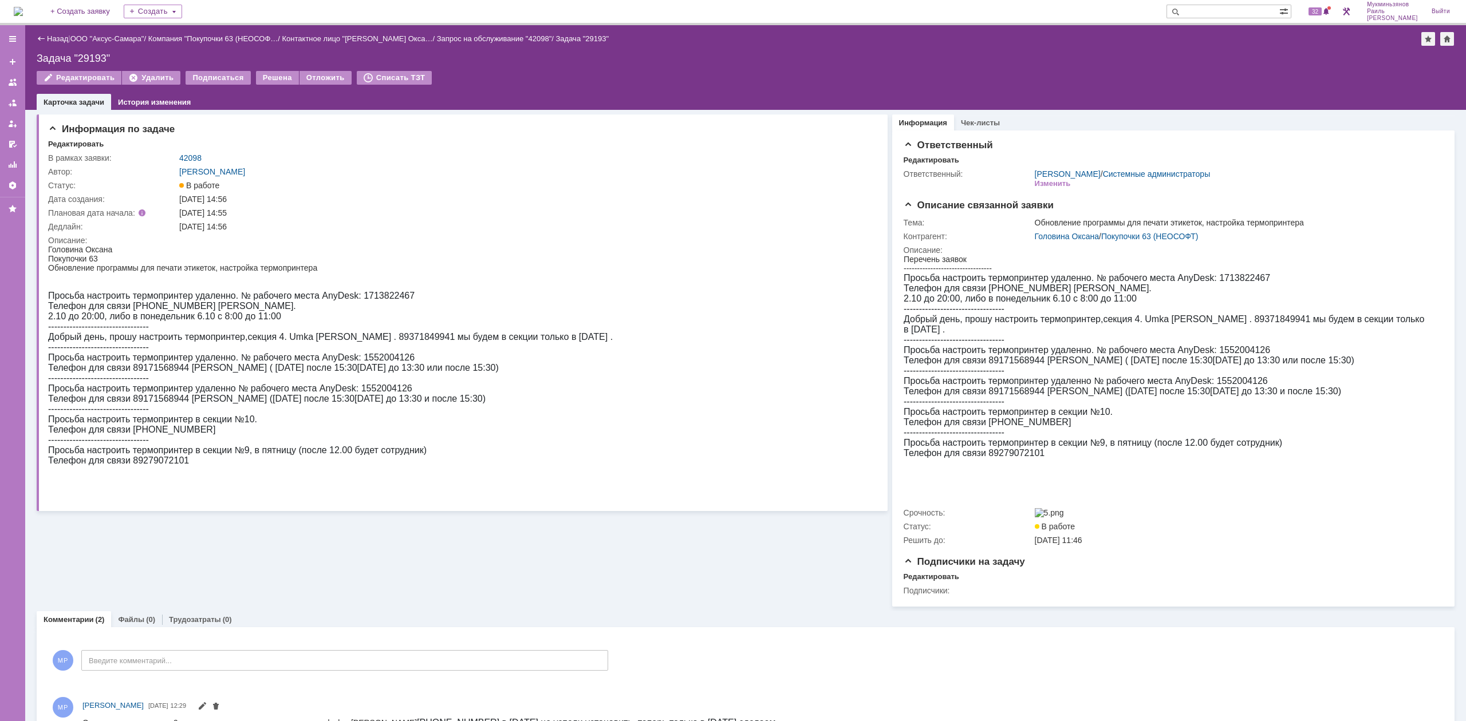
click at [363, 297] on span "Просьба настроить термопринтер удаленно. № рабочего места AnyDesk: 1713822467" at bounding box center [231, 296] width 366 height 10
drag, startPoint x: 361, startPoint y: 297, endPoint x: 413, endPoint y: 297, distance: 52.1
click at [413, 297] on div "Просьба настроить термопринтер удаленно. № рабочего места AnyDesk: [PHONE_NUMBE…" at bounding box center [330, 378] width 565 height 175
copy span "1713822467"
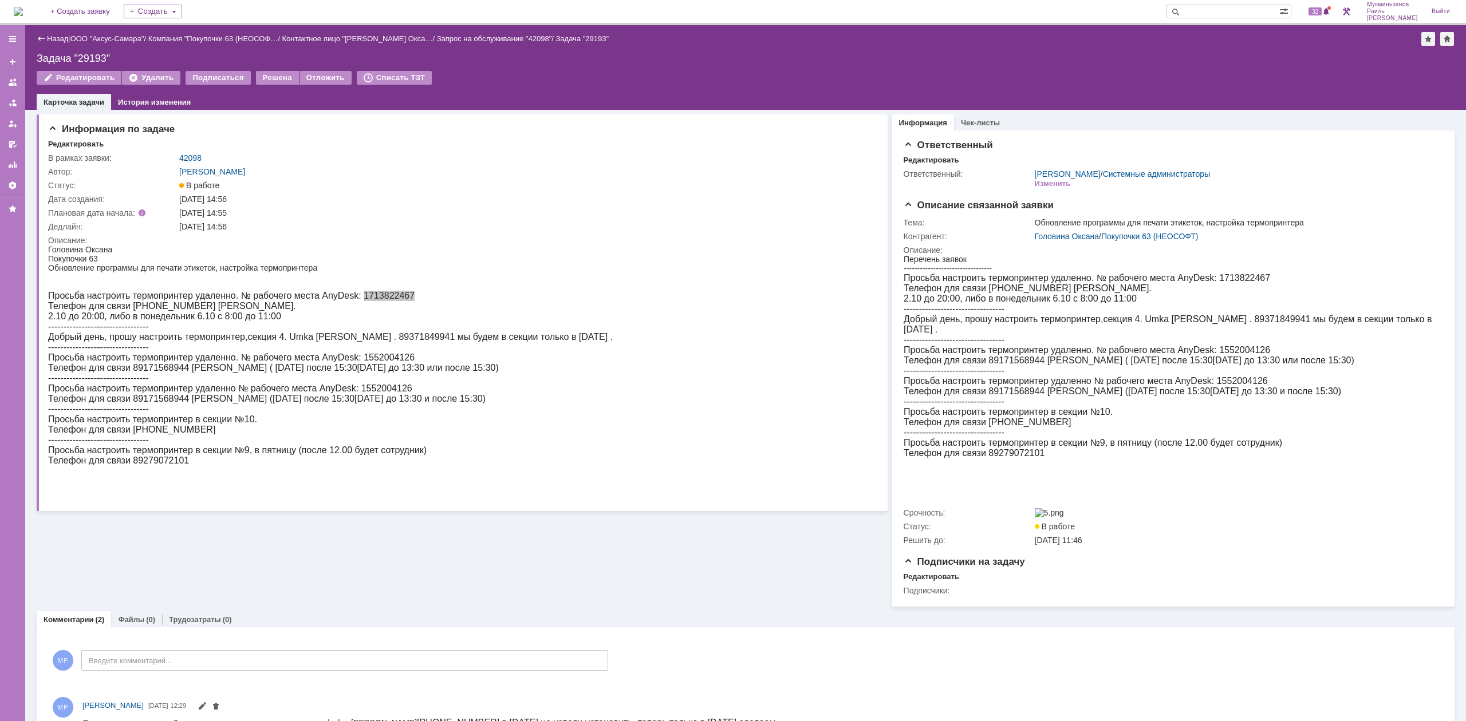
click at [23, 16] on img at bounding box center [18, 11] width 9 height 9
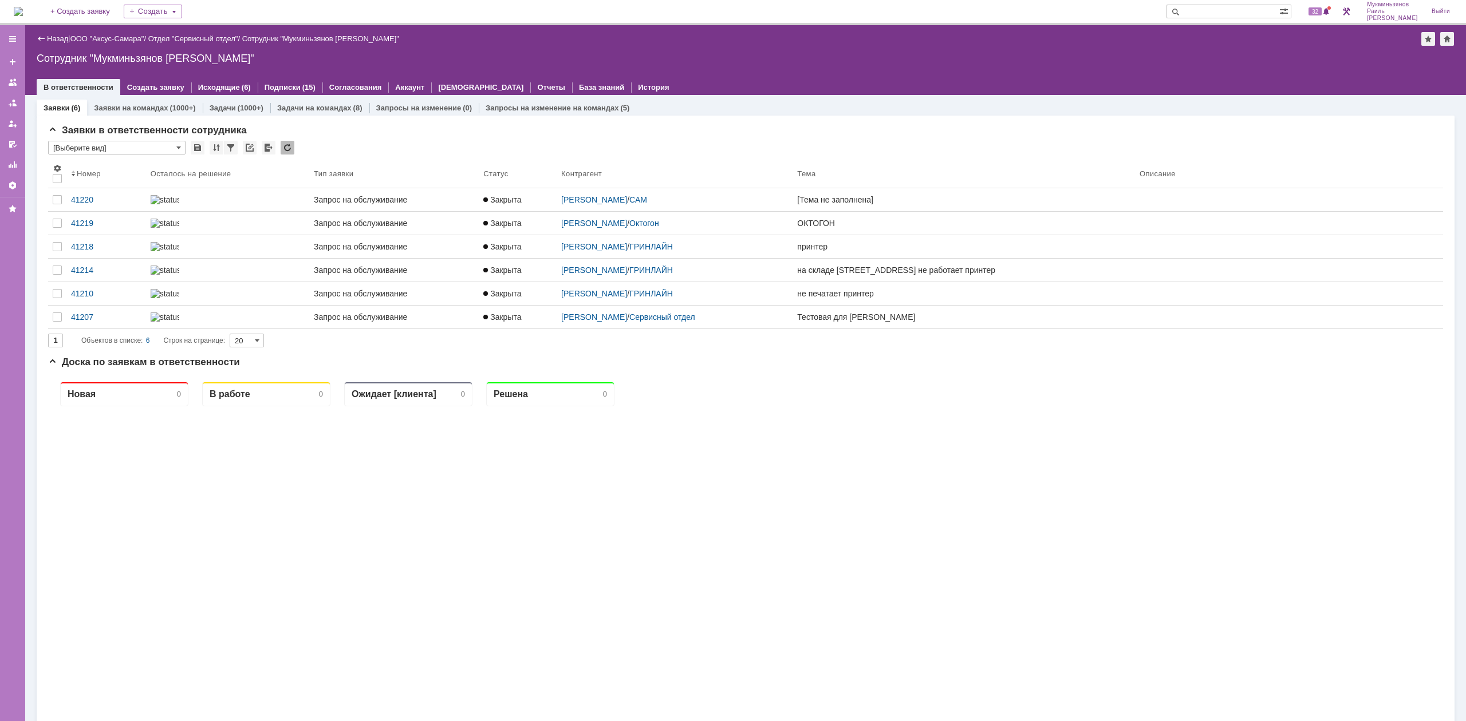
click at [240, 116] on div "Заявки в ответственности сотрудника * [Выберите вид] Результаты поиска: Изменит…" at bounding box center [746, 478] width 1418 height 725
click at [242, 113] on div "Задачи (1000+)" at bounding box center [237, 108] width 68 height 17
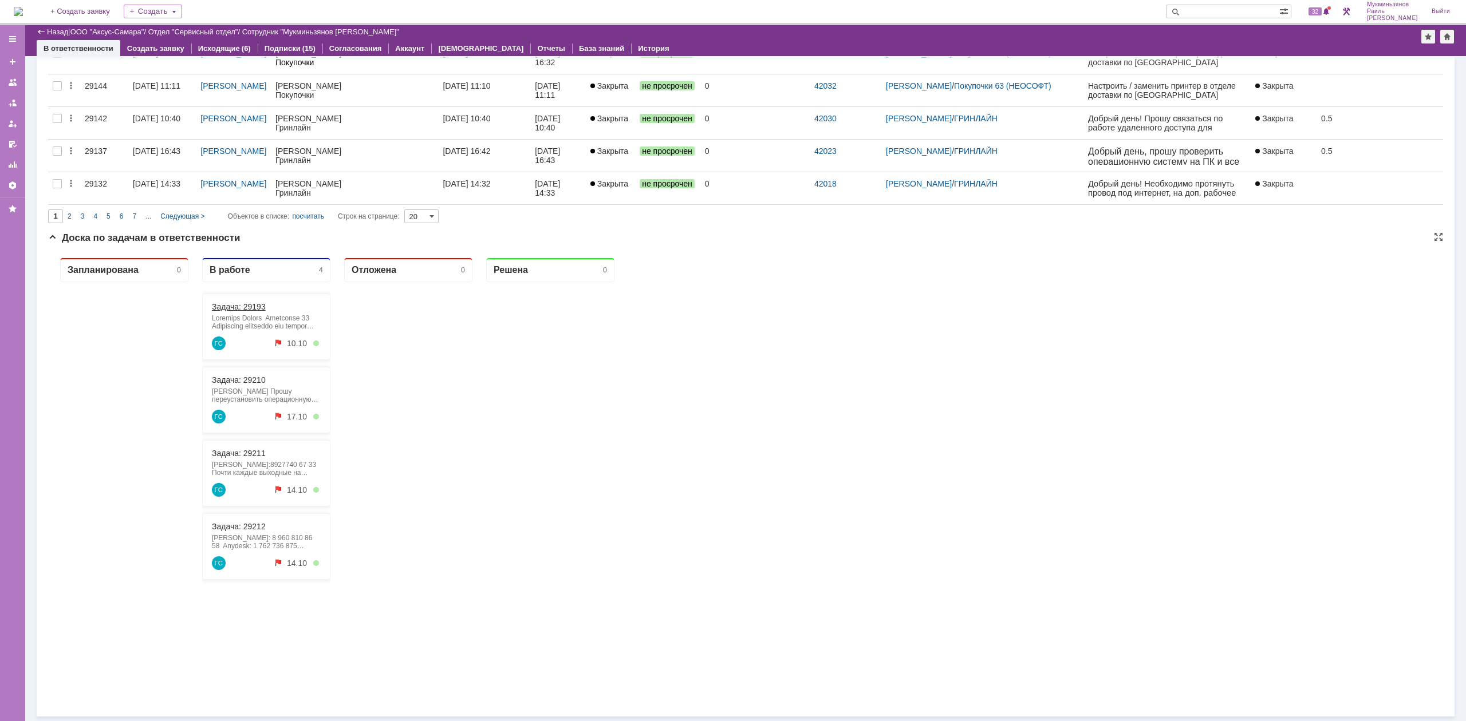
click at [253, 305] on link "Задача: 29193" at bounding box center [239, 306] width 54 height 9
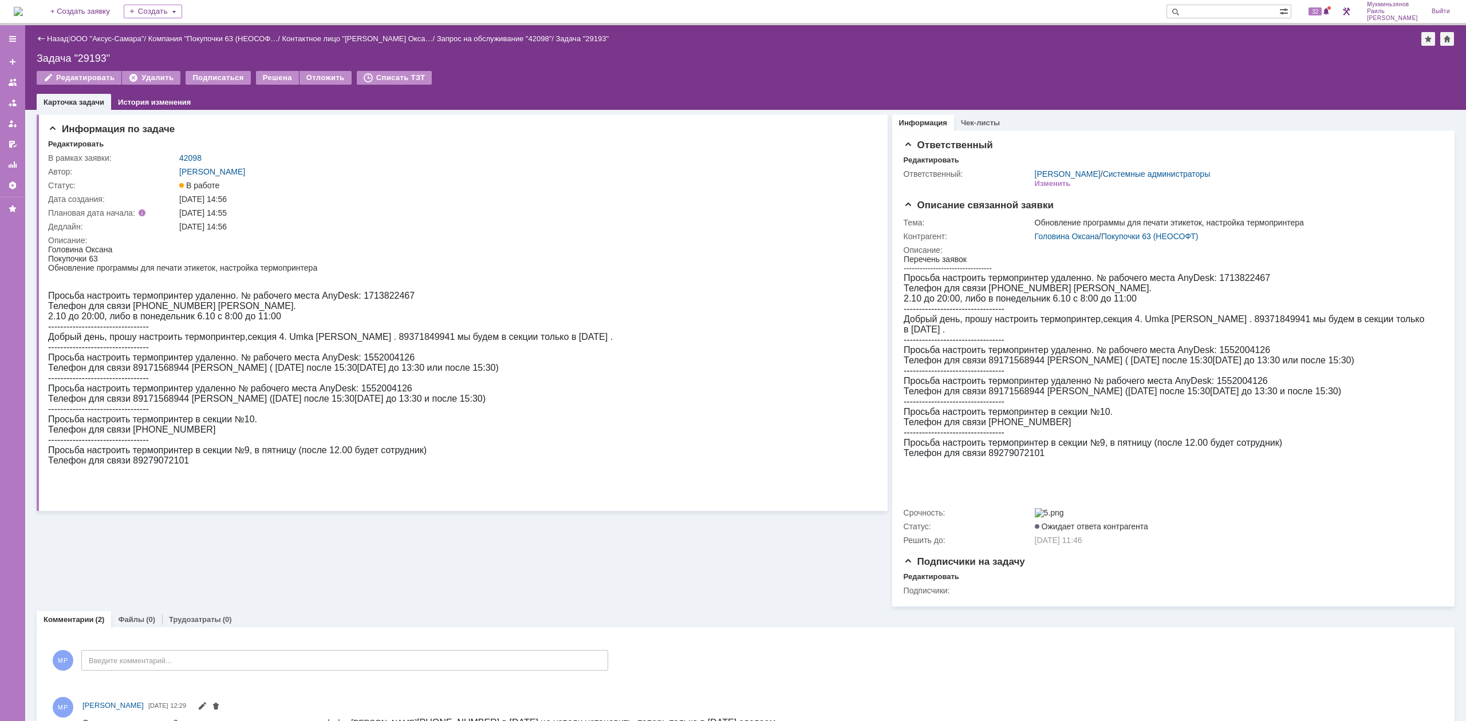
click at [23, 16] on img at bounding box center [18, 11] width 9 height 9
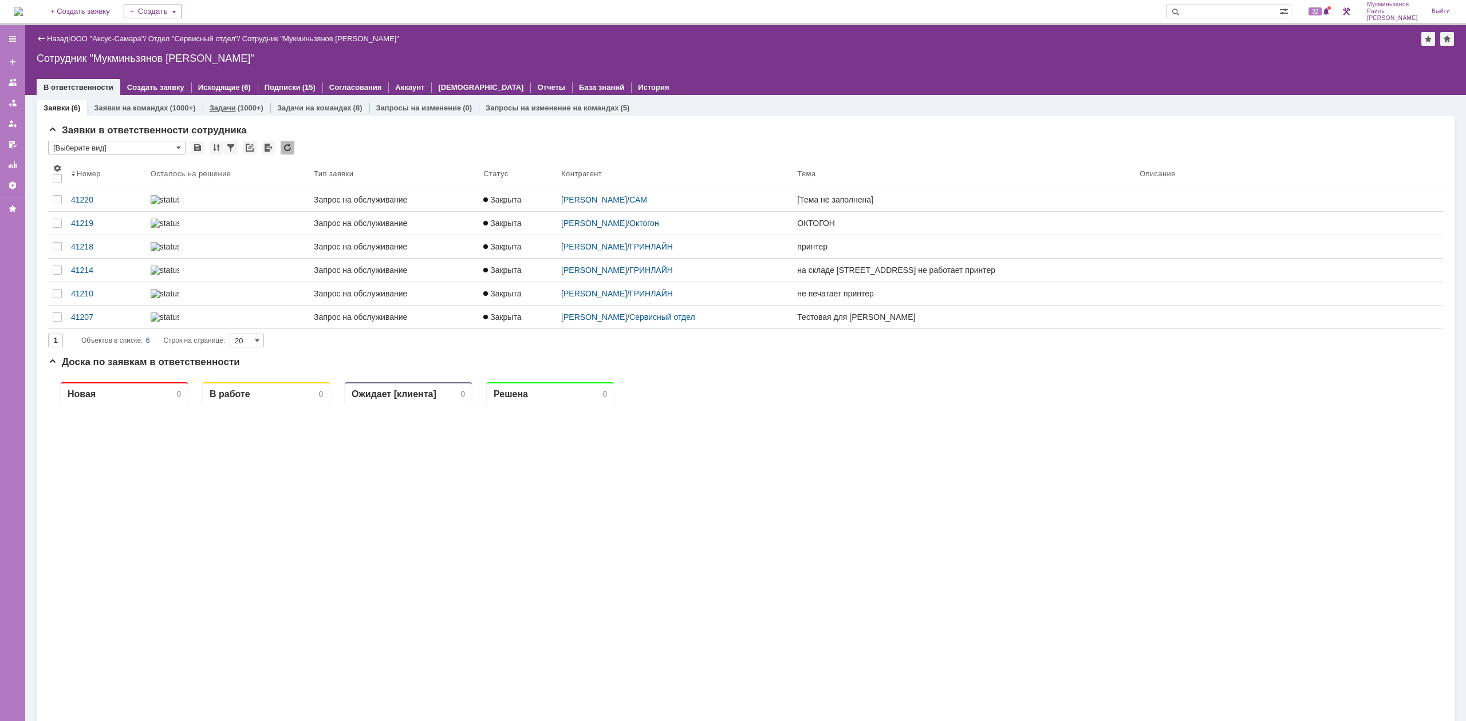
click at [239, 111] on div "(1000+)" at bounding box center [251, 108] width 26 height 9
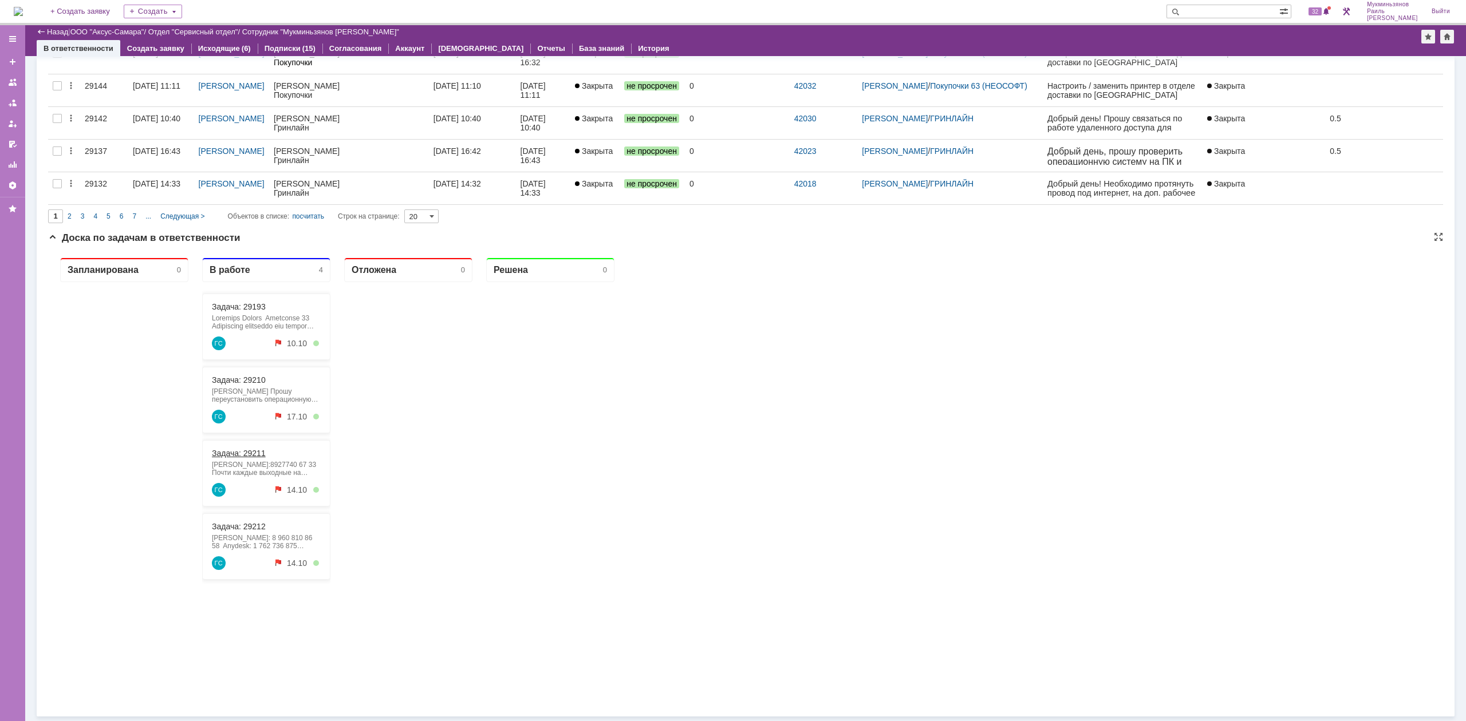
click at [247, 455] on link "Задача: 29211" at bounding box center [239, 453] width 54 height 9
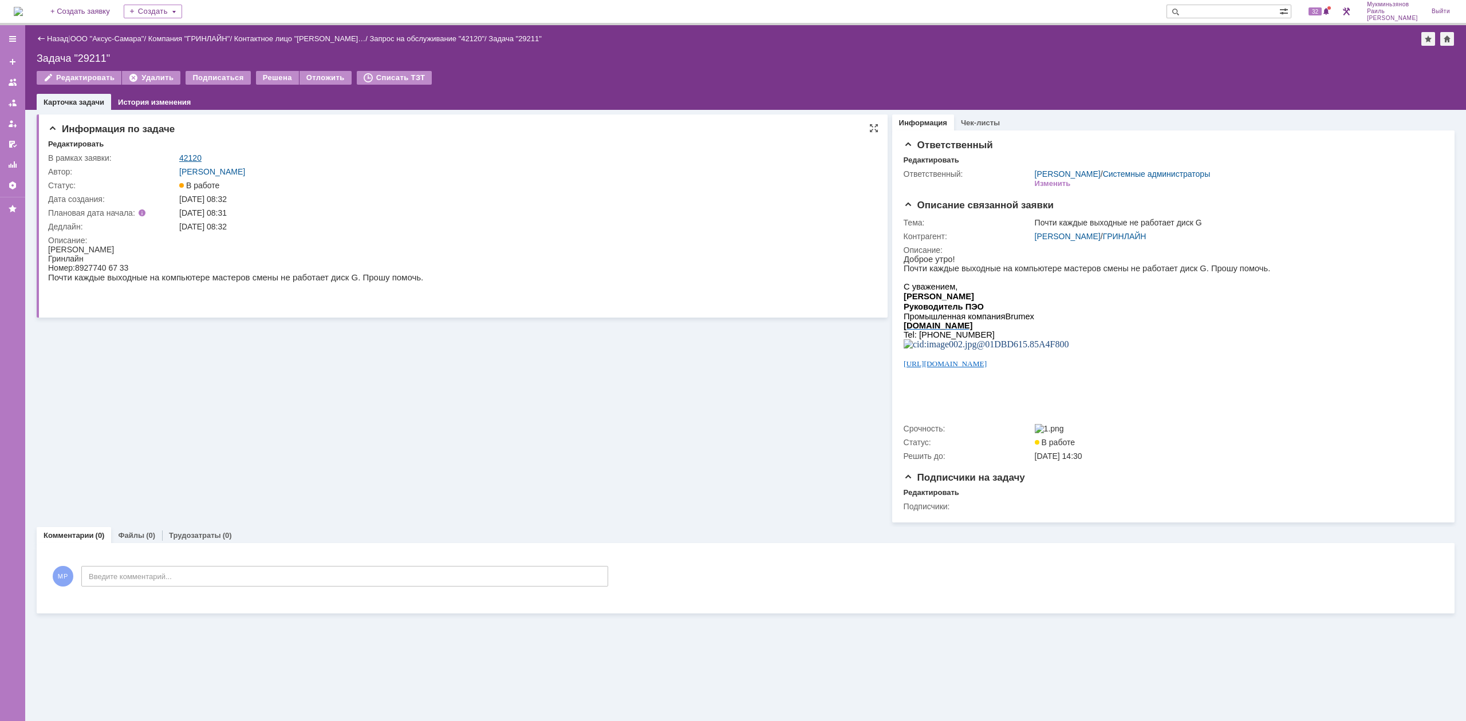
click at [191, 155] on link "42120" at bounding box center [190, 157] width 22 height 9
drag, startPoint x: 257, startPoint y: 156, endPoint x: 161, endPoint y: 154, distance: 95.1
click at [161, 154] on tr "В рамках заявки: 42120" at bounding box center [459, 158] width 822 height 14
copy tr "42120"
click at [21, 7] on img at bounding box center [18, 11] width 9 height 9
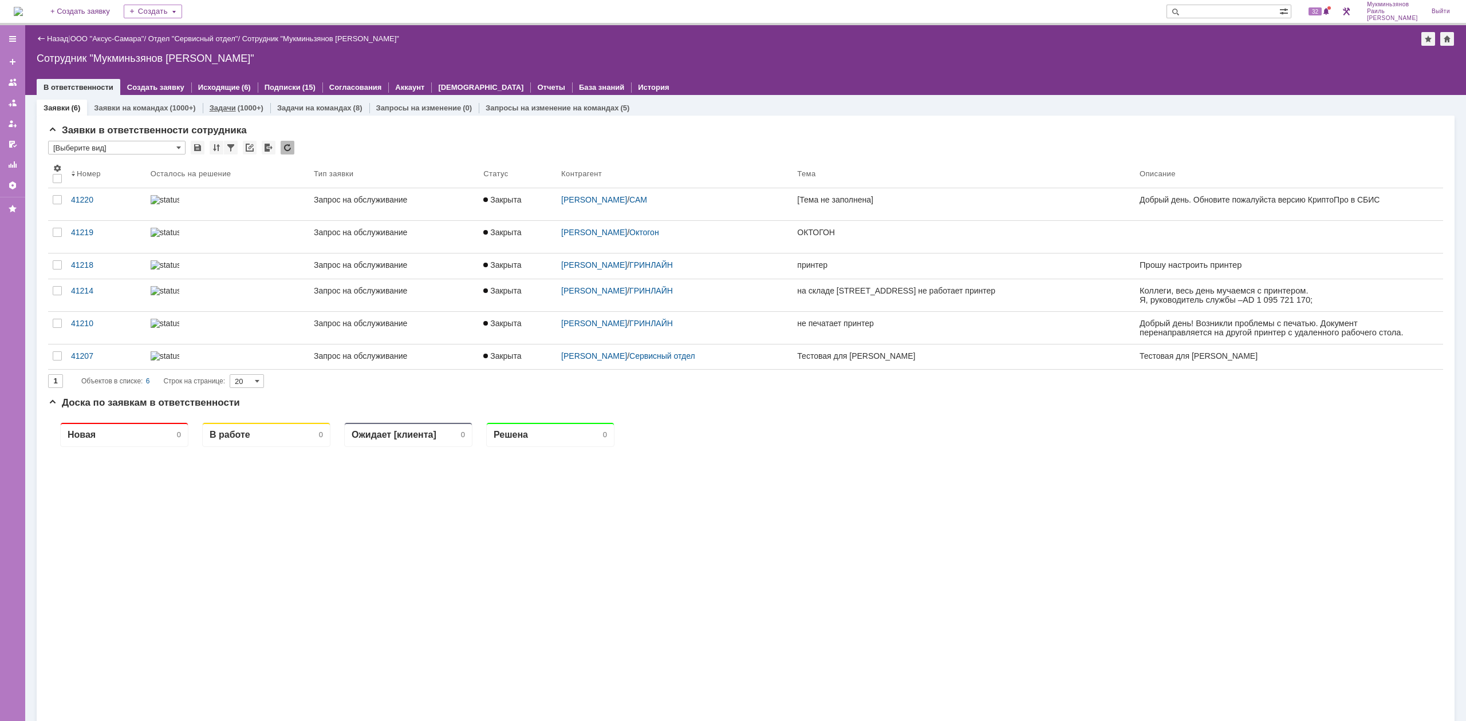
click at [248, 116] on div "Заявки в ответственности сотрудника * [Выберите вид] Результаты поиска: Изменит…" at bounding box center [746, 499] width 1418 height 766
click at [247, 109] on div "(1000+)" at bounding box center [251, 108] width 26 height 9
